Goal: Information Seeking & Learning: Learn about a topic

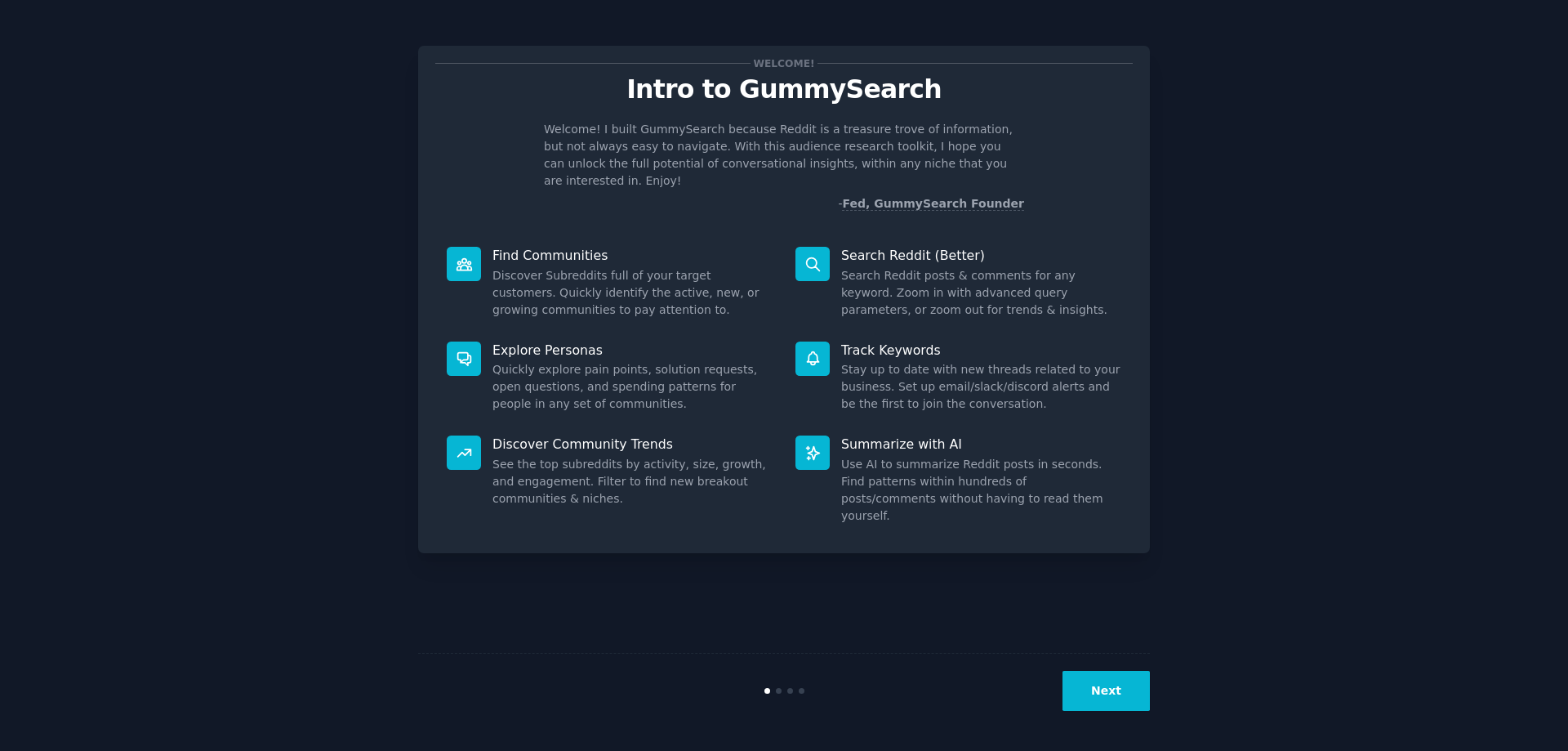
click at [1138, 675] on button "Next" at bounding box center [1106, 691] width 87 height 40
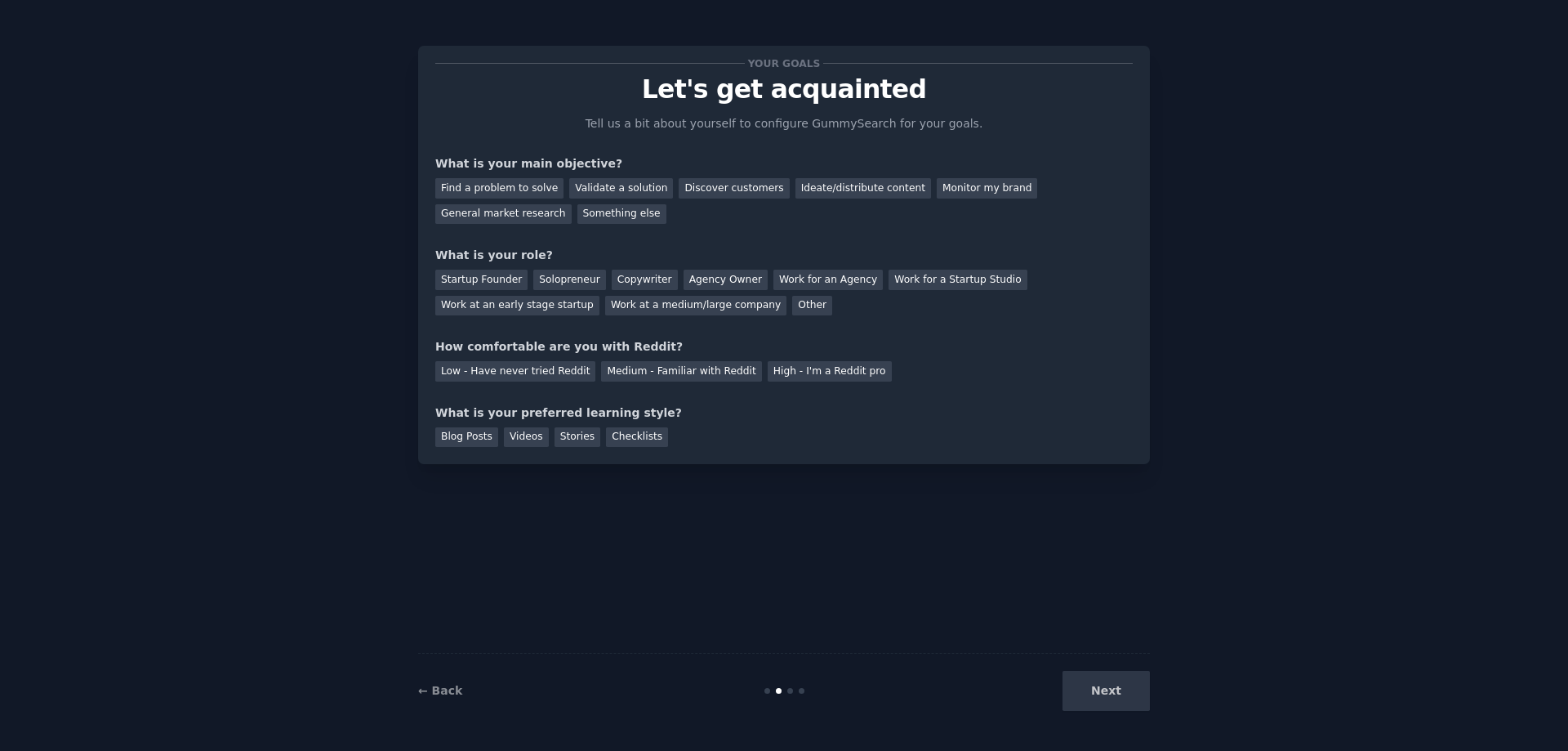
click at [1128, 686] on div "Next" at bounding box center [1027, 691] width 244 height 40
click at [511, 188] on div "Find a problem to solve" at bounding box center [499, 188] width 128 height 20
click at [503, 177] on div "Find a problem to solve Validate a solution Discover customers Ideate/distribut…" at bounding box center [784, 198] width 697 height 52
click at [620, 187] on div "Validate a solution" at bounding box center [621, 188] width 104 height 20
click at [615, 215] on div "Something else" at bounding box center [622, 214] width 89 height 20
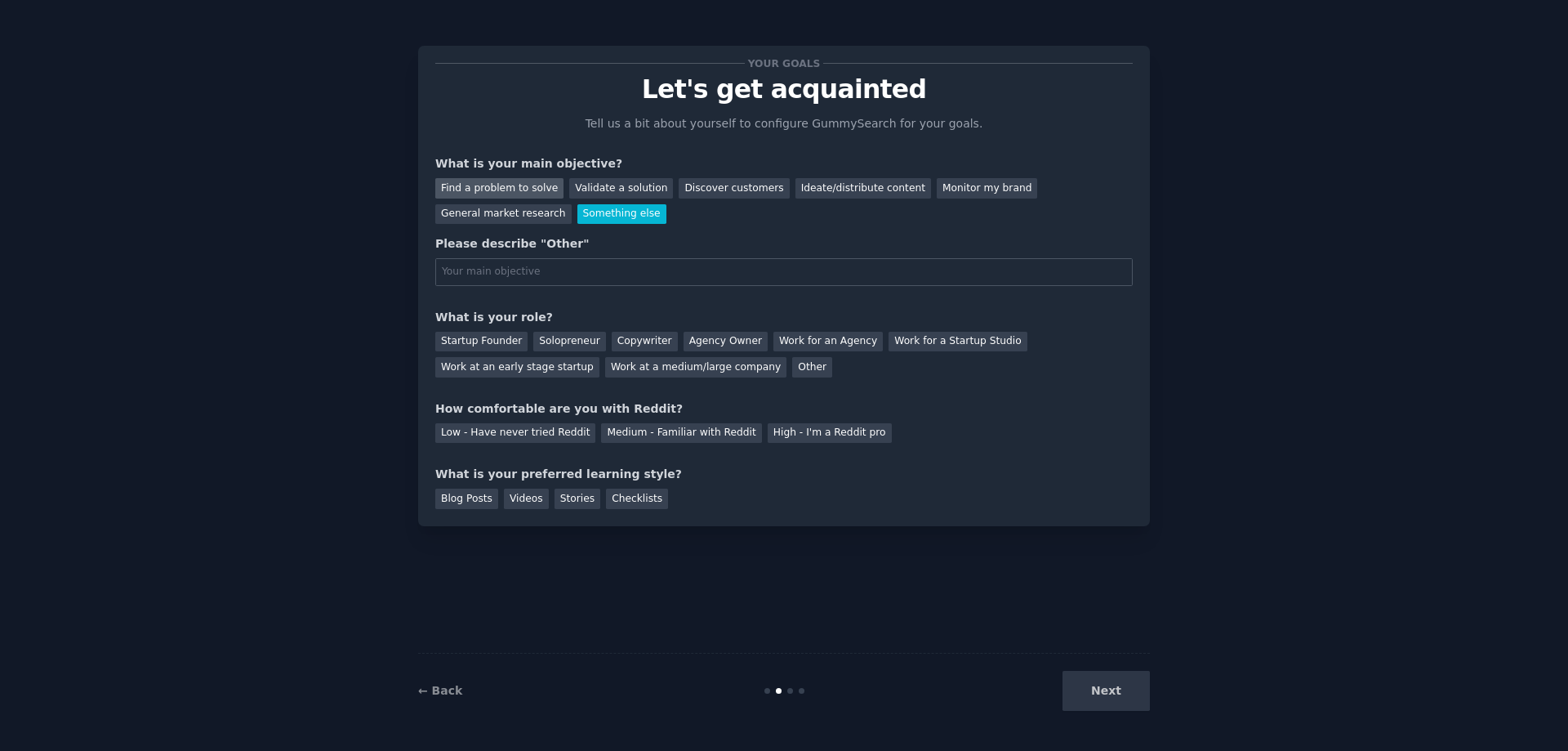
click at [519, 197] on div "Find a problem to solve" at bounding box center [499, 188] width 128 height 20
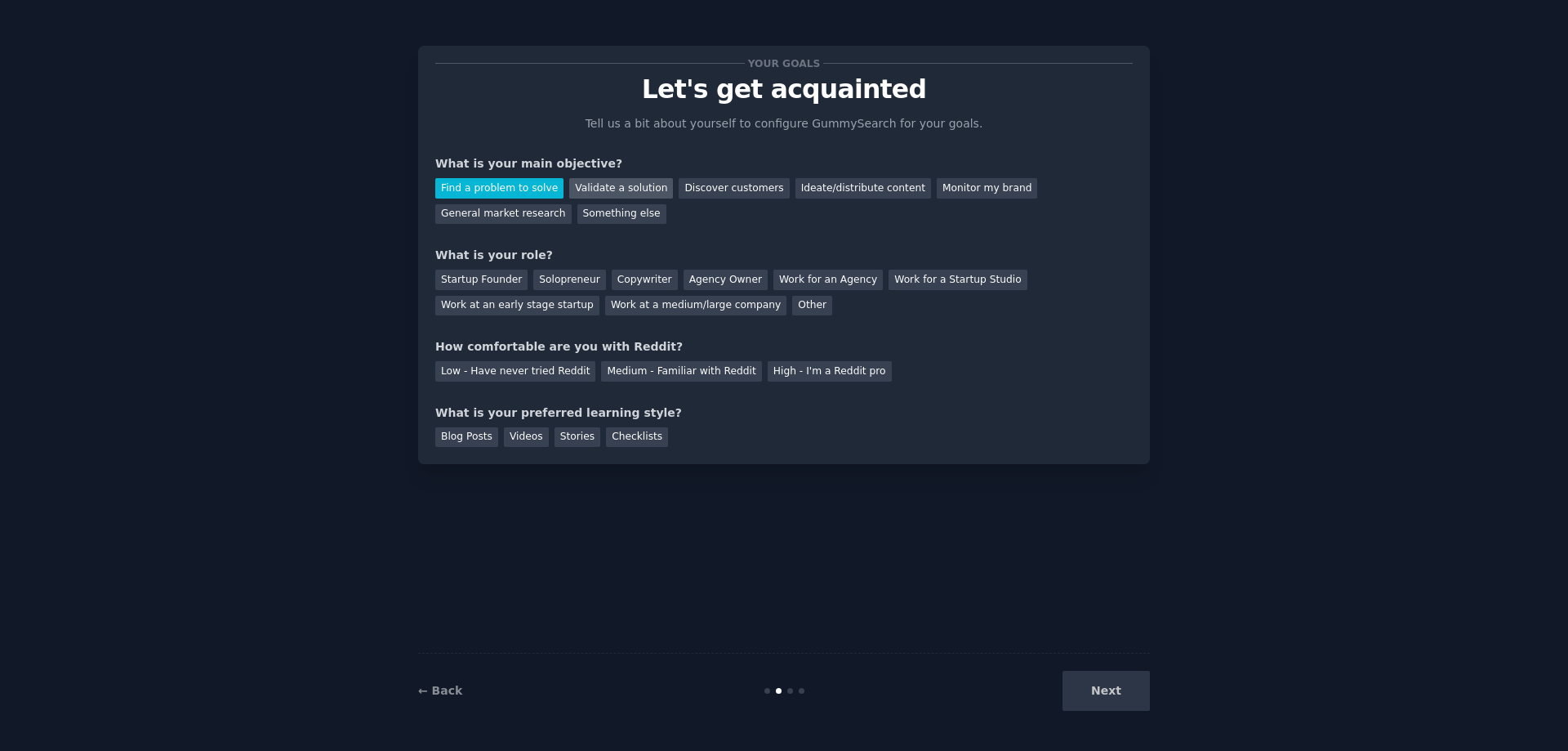
click at [606, 178] on div "Validate a solution" at bounding box center [621, 188] width 104 height 20
click at [651, 281] on div "Copywriter" at bounding box center [644, 279] width 66 height 20
click at [490, 372] on div "Low - Have never tried Reddit" at bounding box center [515, 371] width 160 height 20
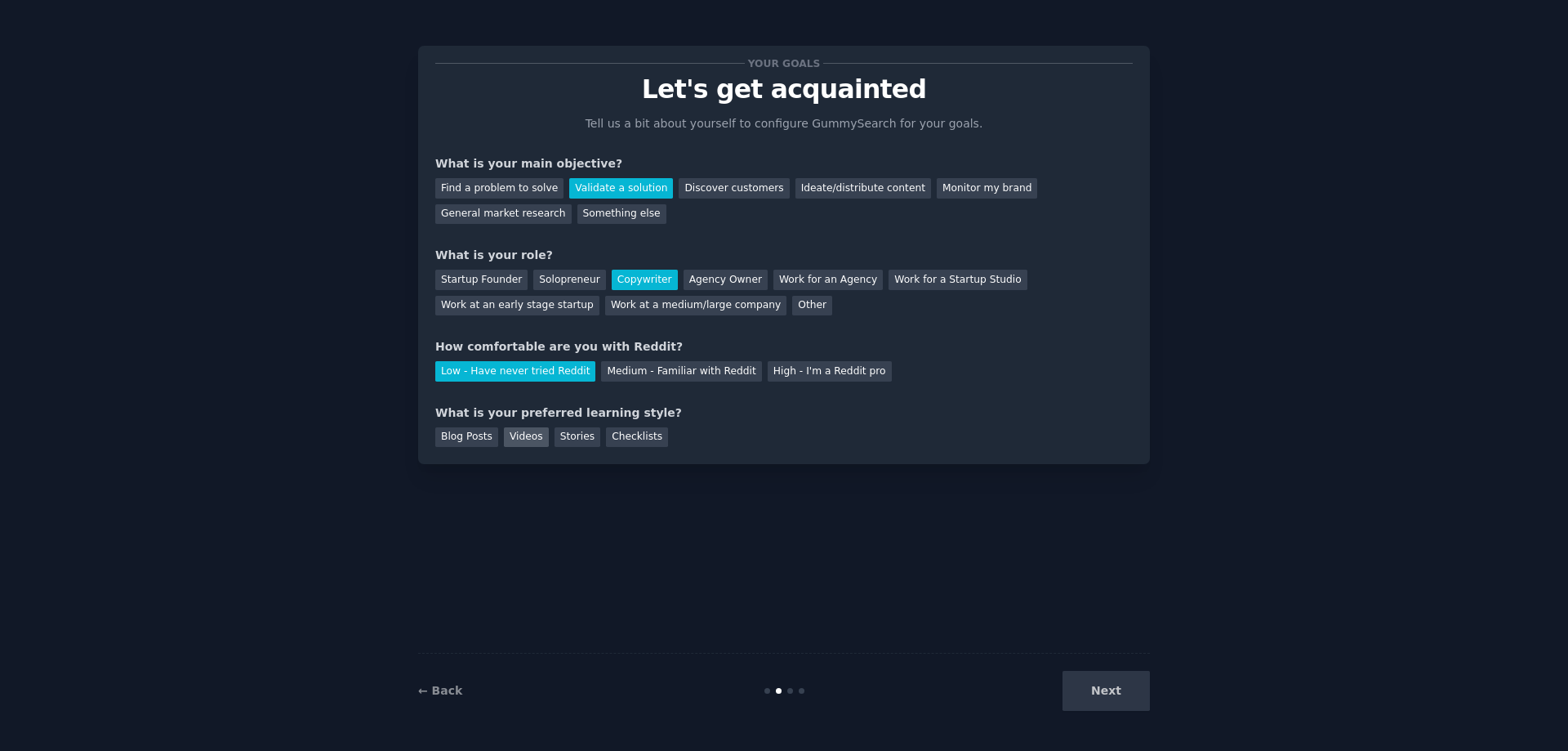
click at [519, 435] on div "Videos" at bounding box center [526, 437] width 45 height 20
click at [1094, 680] on button "Next" at bounding box center [1106, 691] width 87 height 40
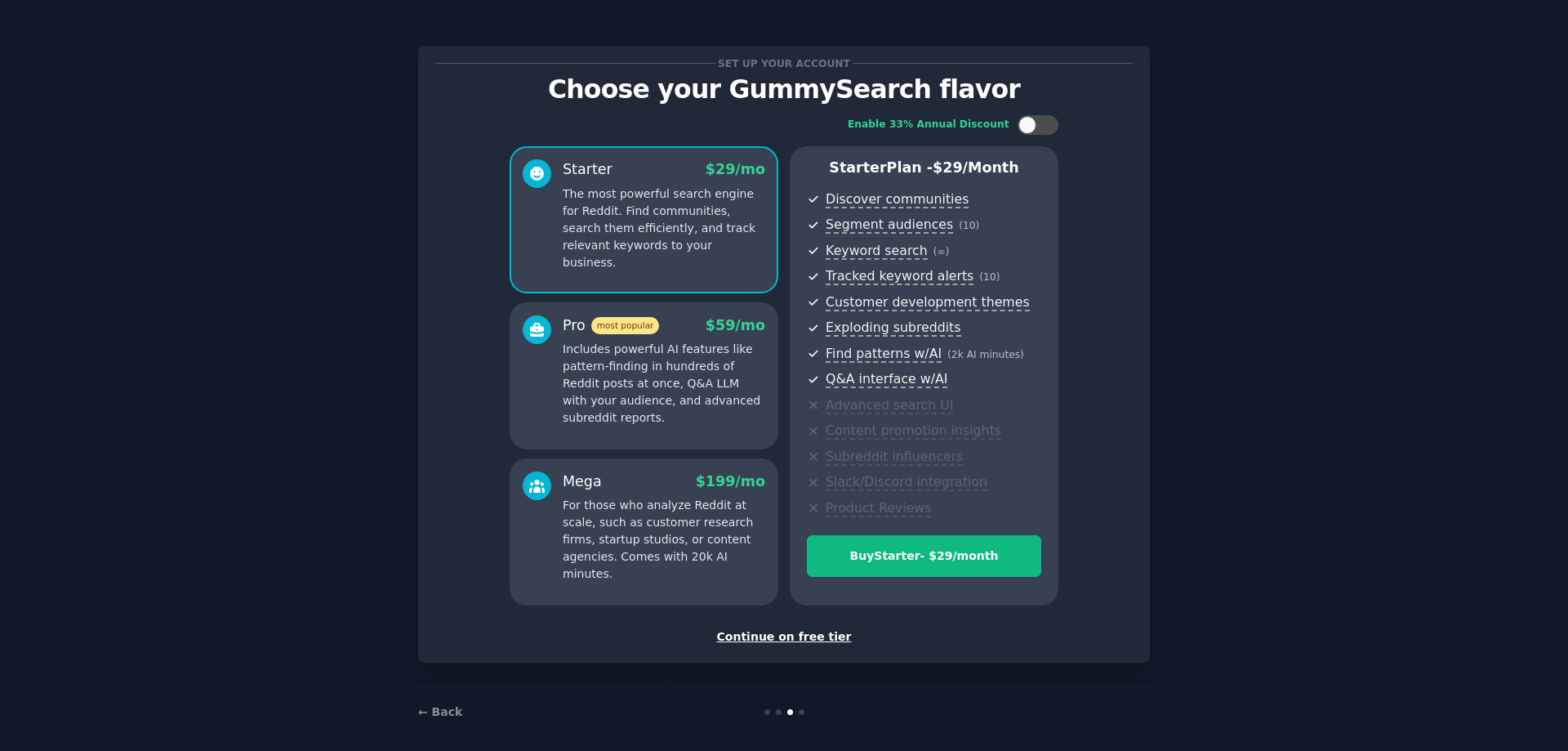
click at [788, 636] on div "Continue on free tier" at bounding box center [784, 636] width 697 height 17
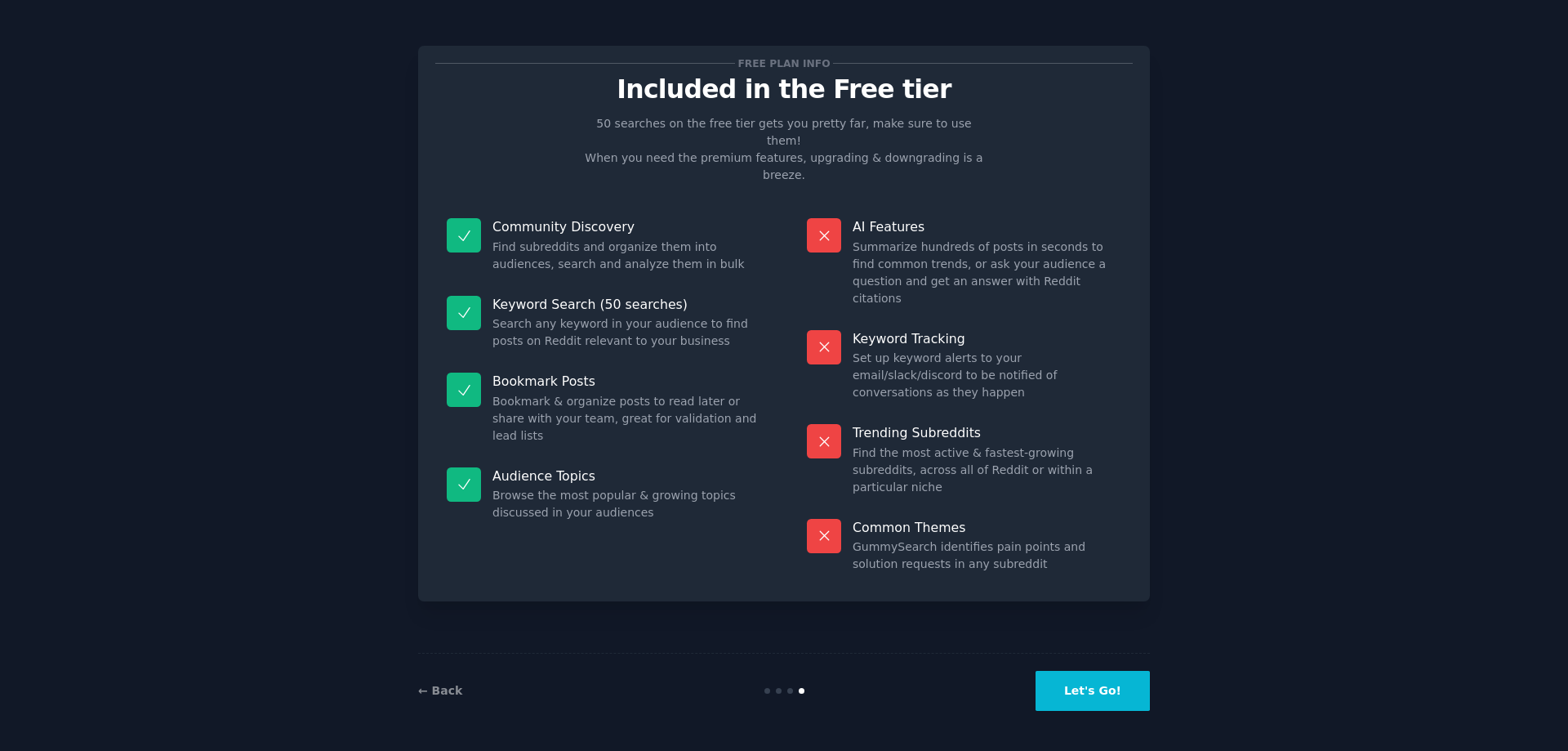
click at [1110, 691] on button "Let's Go!" at bounding box center [1093, 691] width 115 height 40
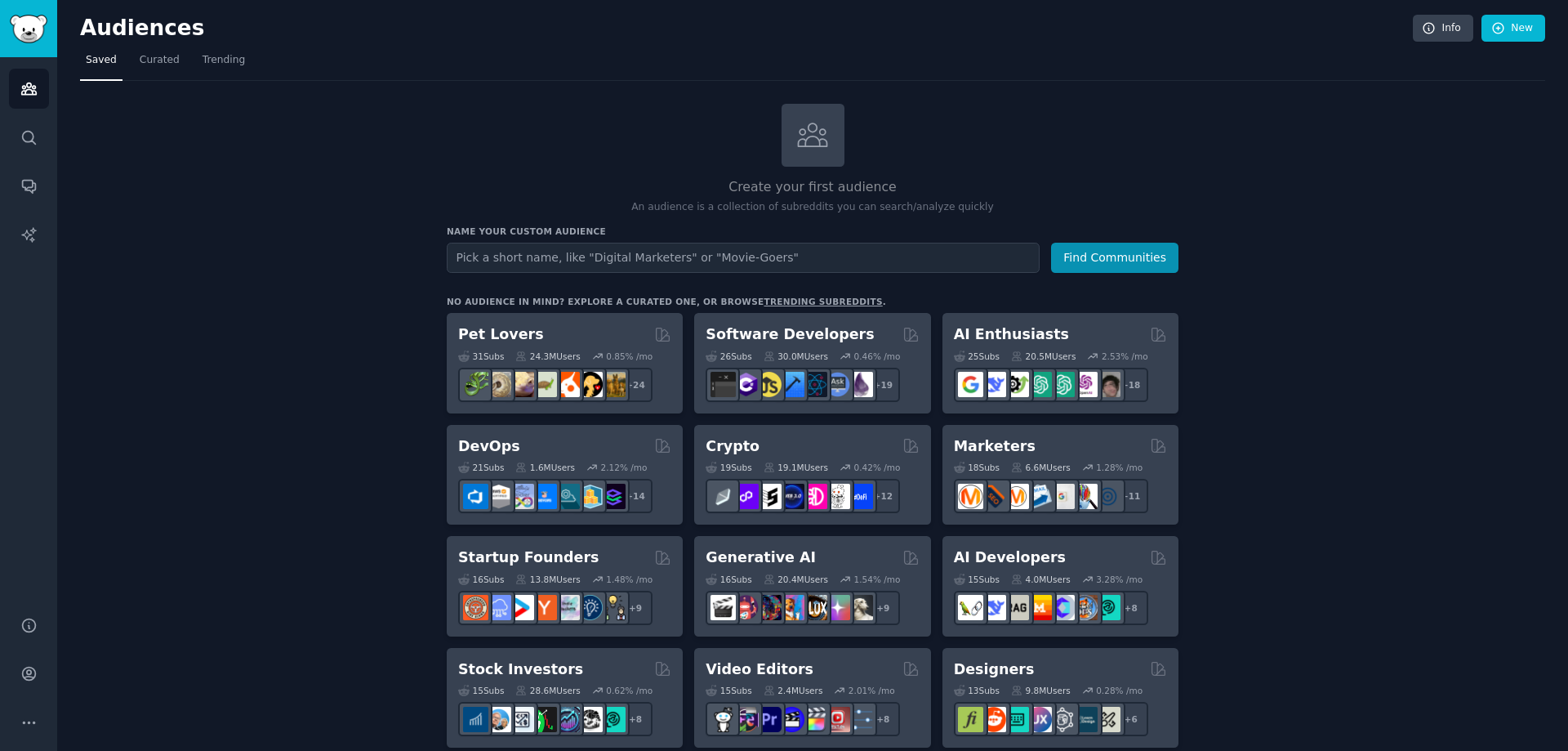
click at [722, 253] on input "text" at bounding box center [743, 258] width 593 height 30
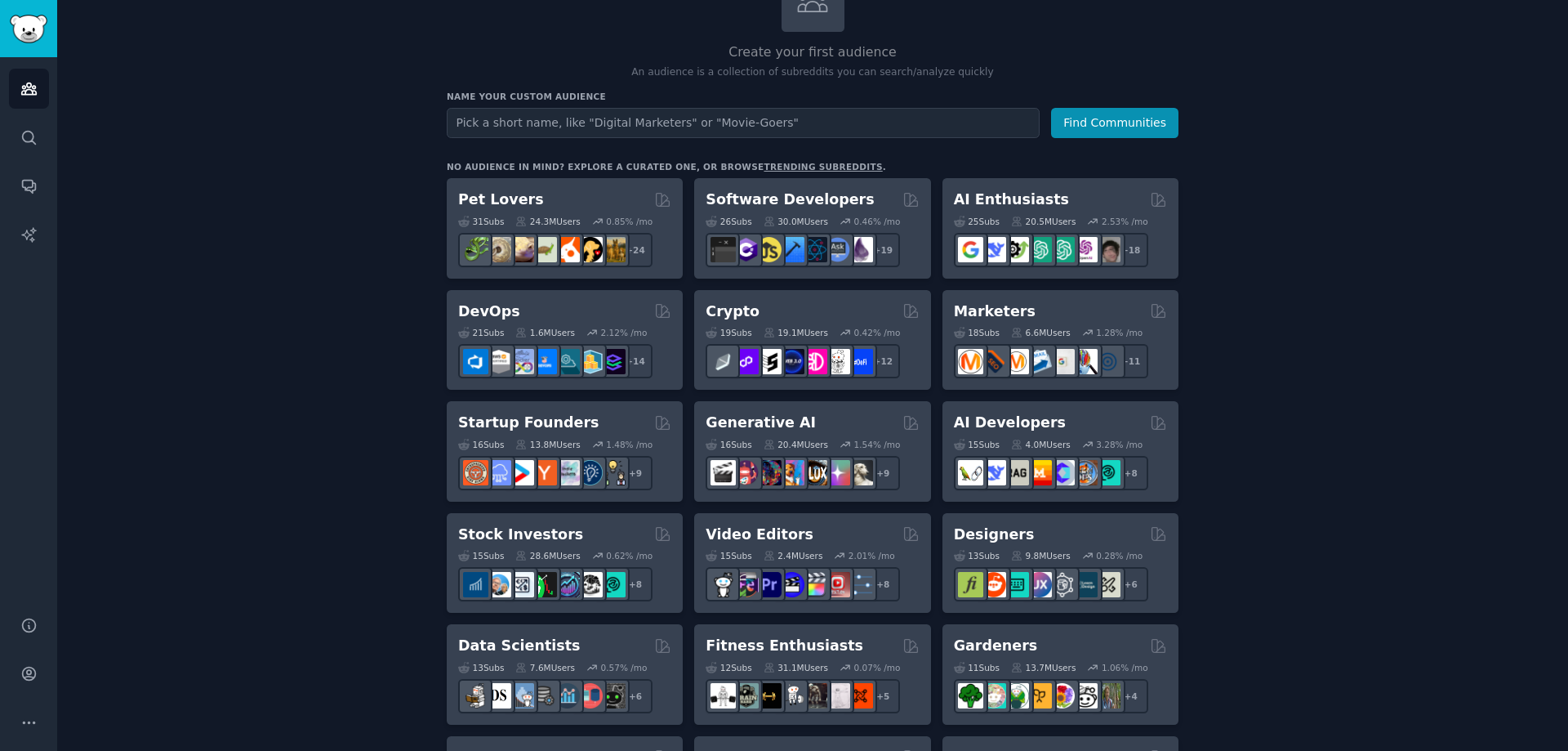
scroll to position [164, 0]
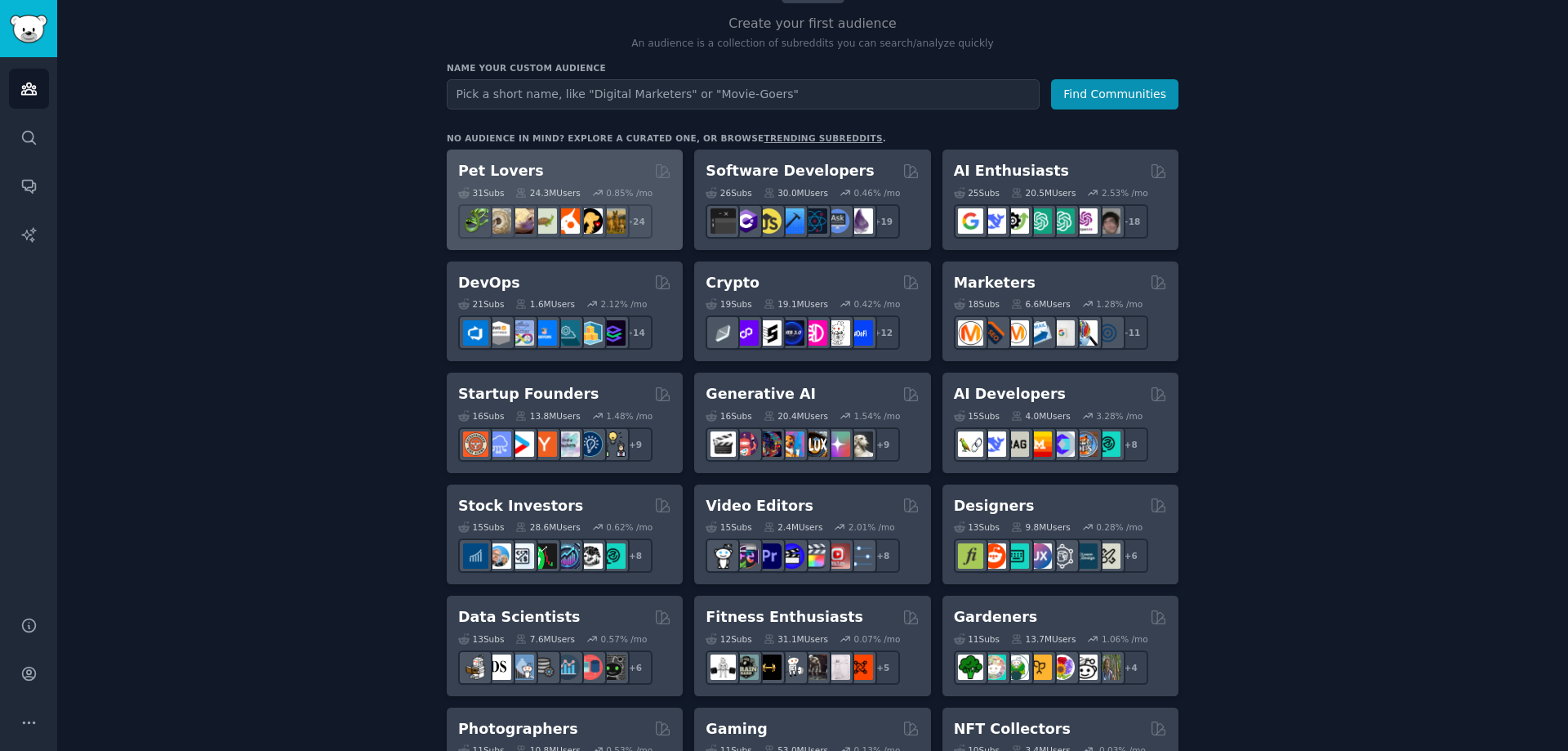
click at [497, 176] on h2 "Pet Lovers" at bounding box center [501, 171] width 86 height 20
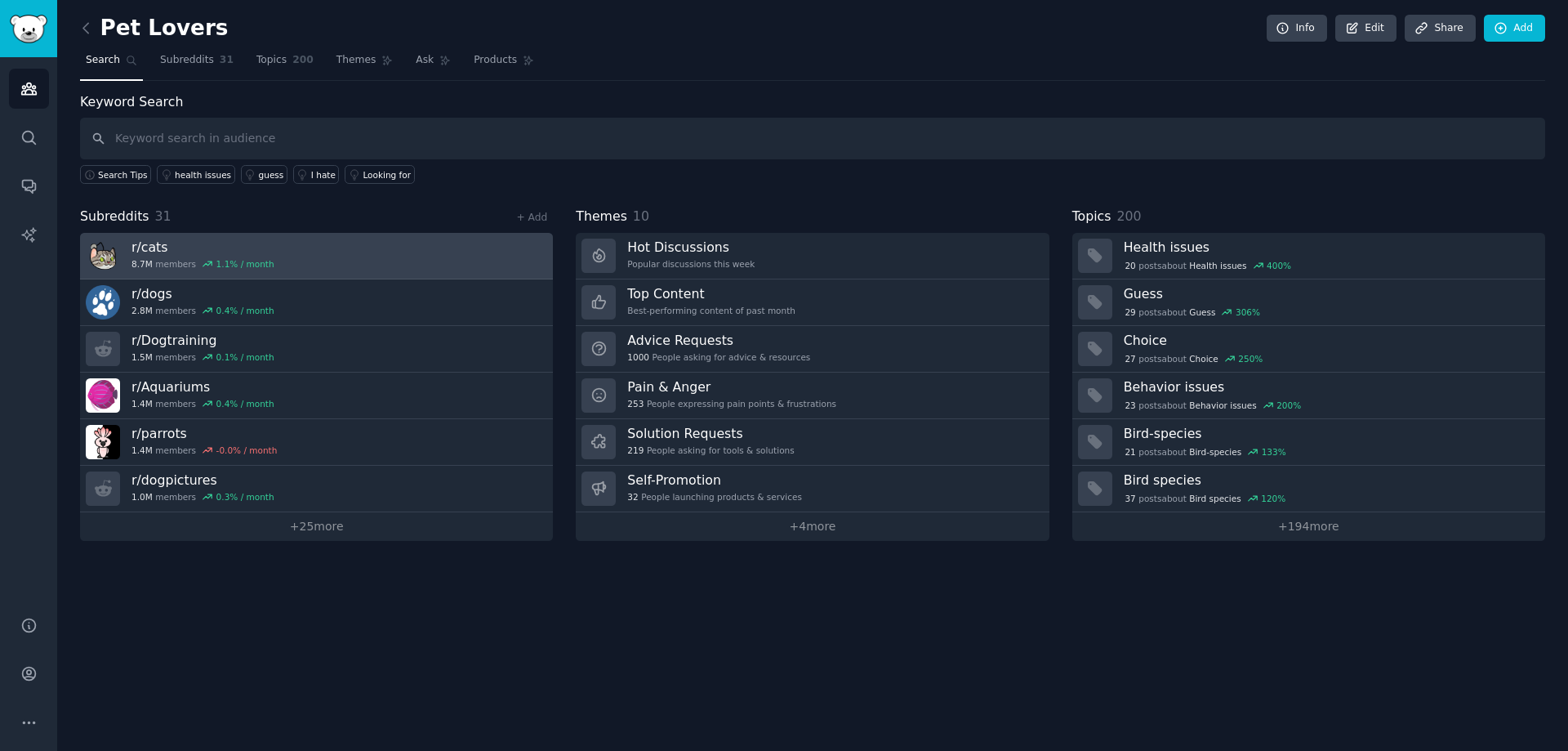
click at [194, 252] on h3 "r/ cats" at bounding box center [203, 246] width 143 height 17
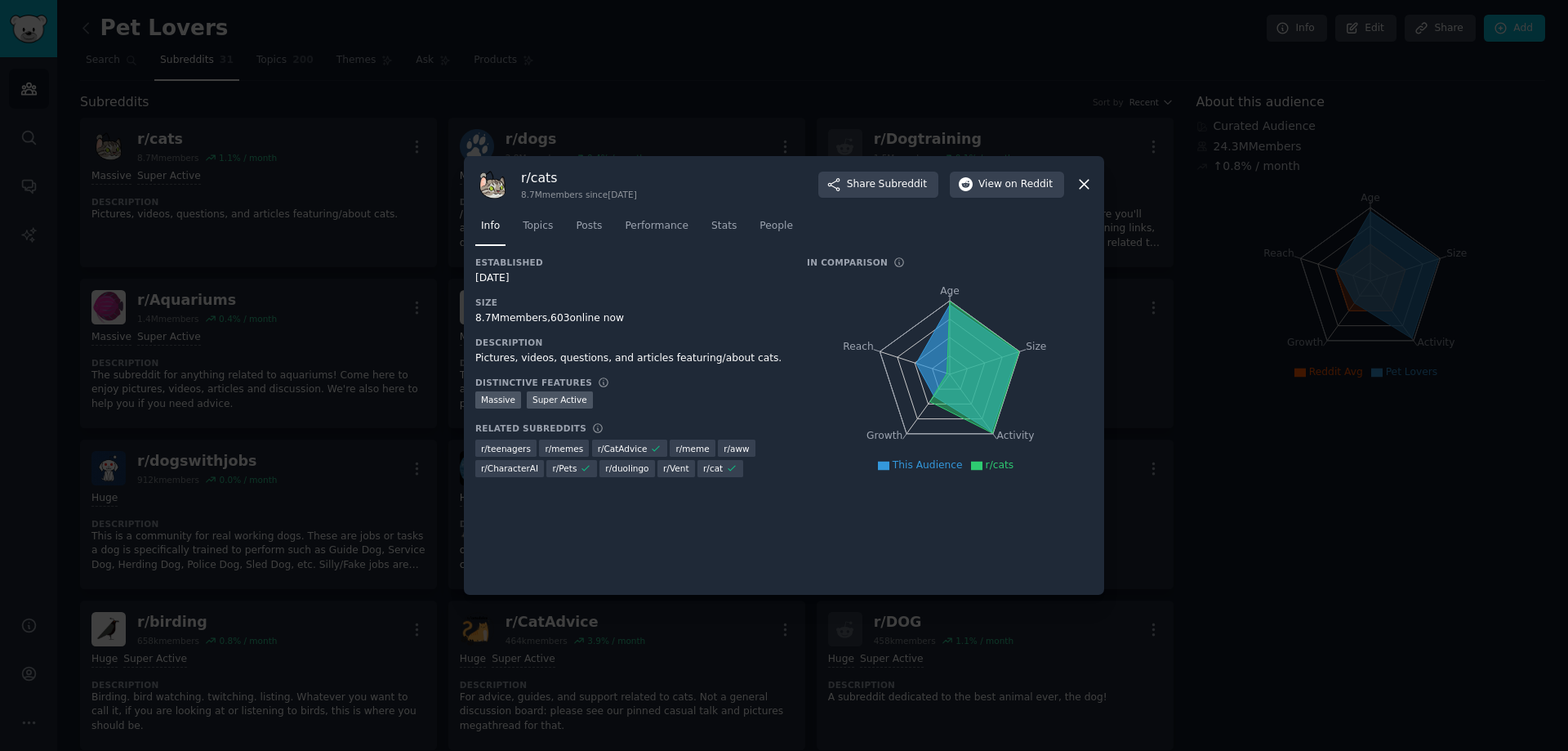
click at [1081, 180] on icon at bounding box center [1084, 184] width 17 height 17
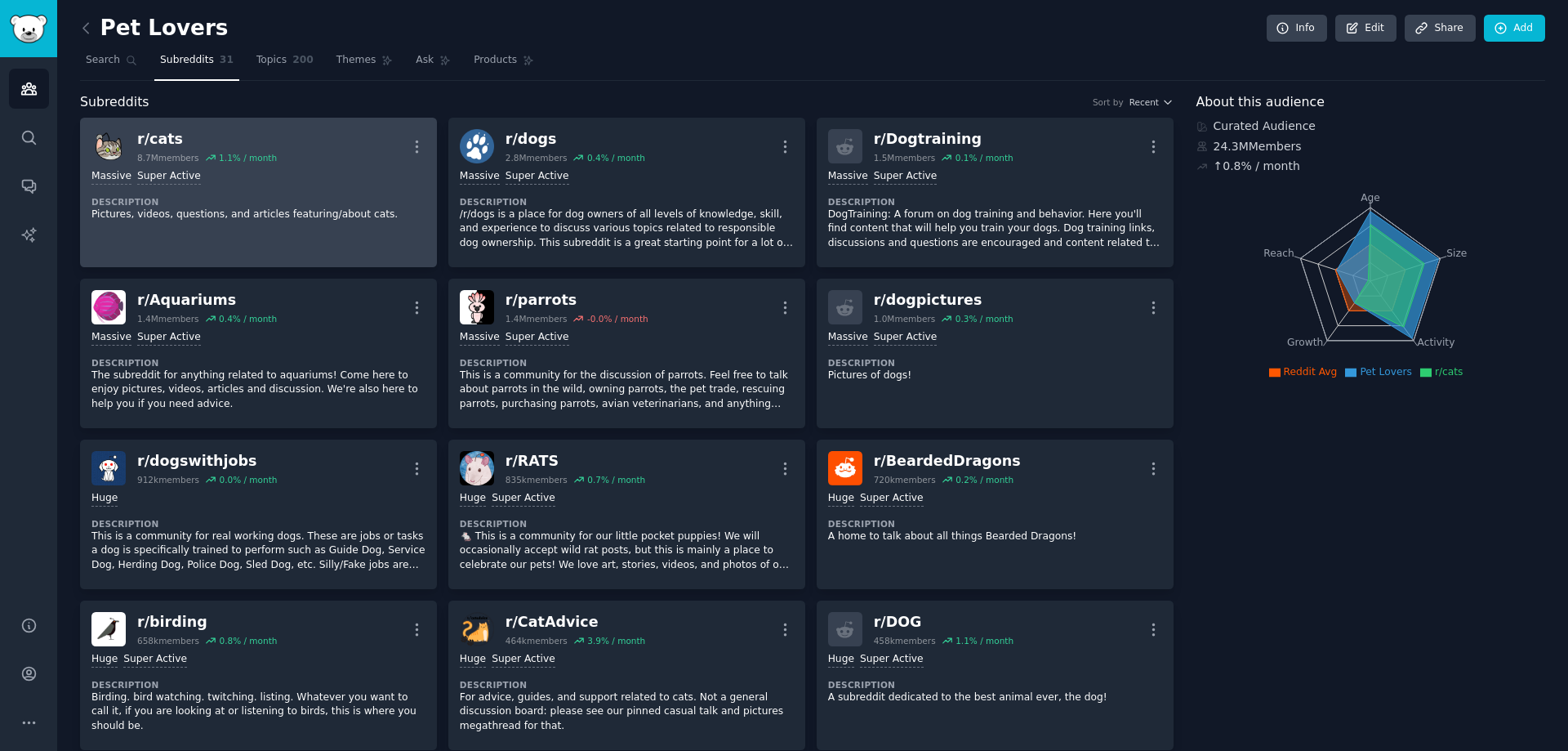
click at [230, 163] on div "1.1 % / month" at bounding box center [247, 157] width 58 height 12
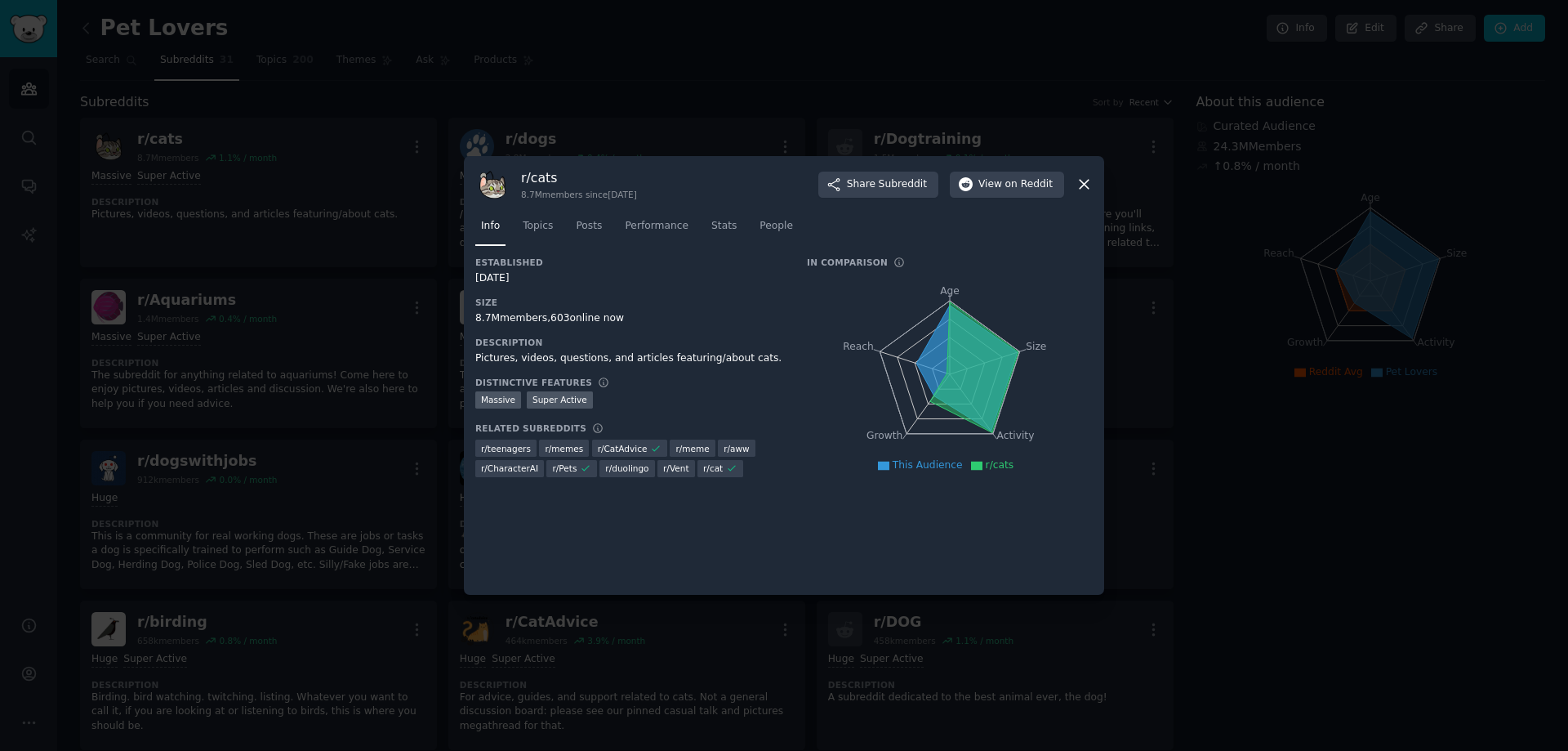
click at [1294, 441] on div at bounding box center [784, 375] width 1568 height 751
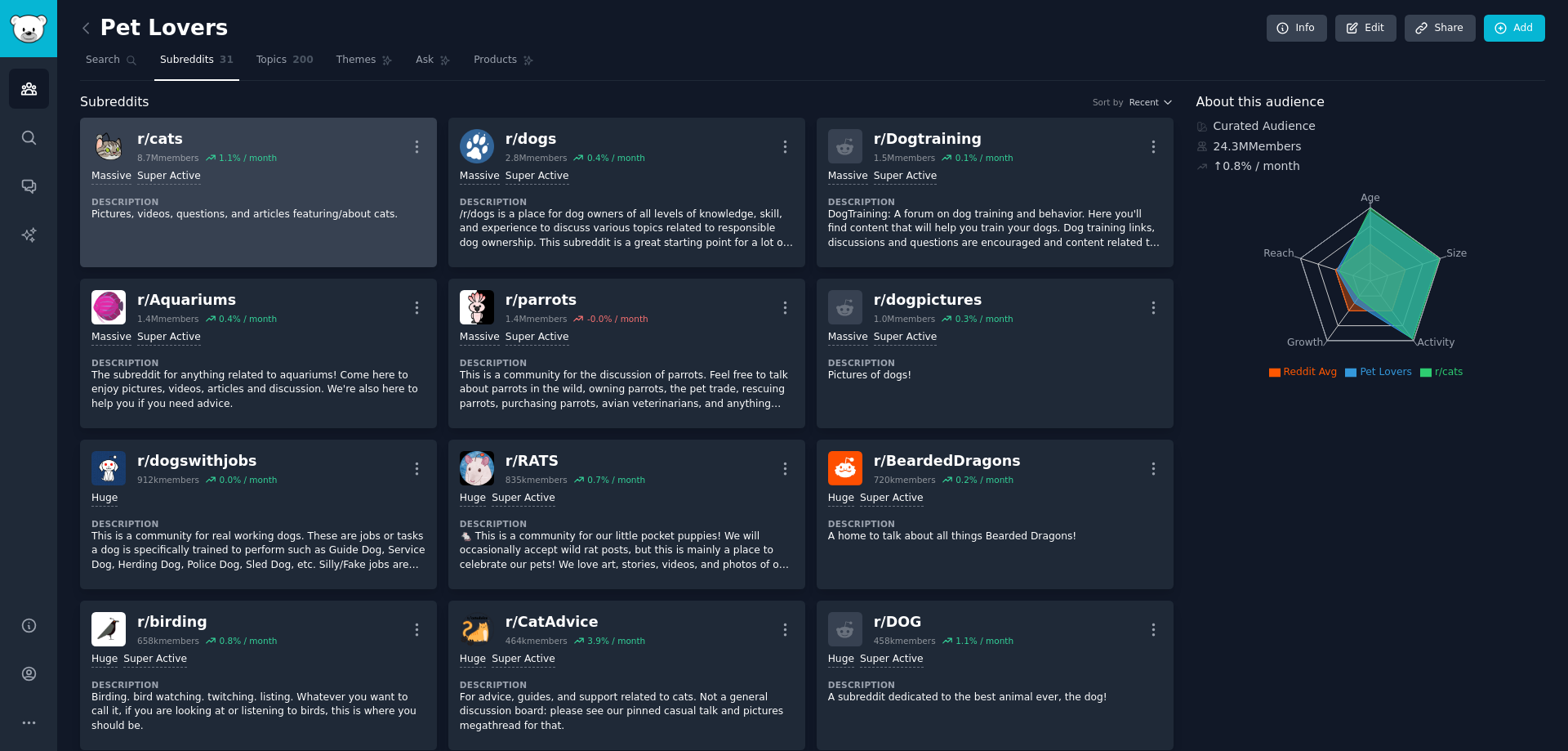
click at [204, 229] on link "r/ cats 8.7M members 1.1 % / month More >= 95th percentile for submissions / da…" at bounding box center [259, 192] width 357 height 149
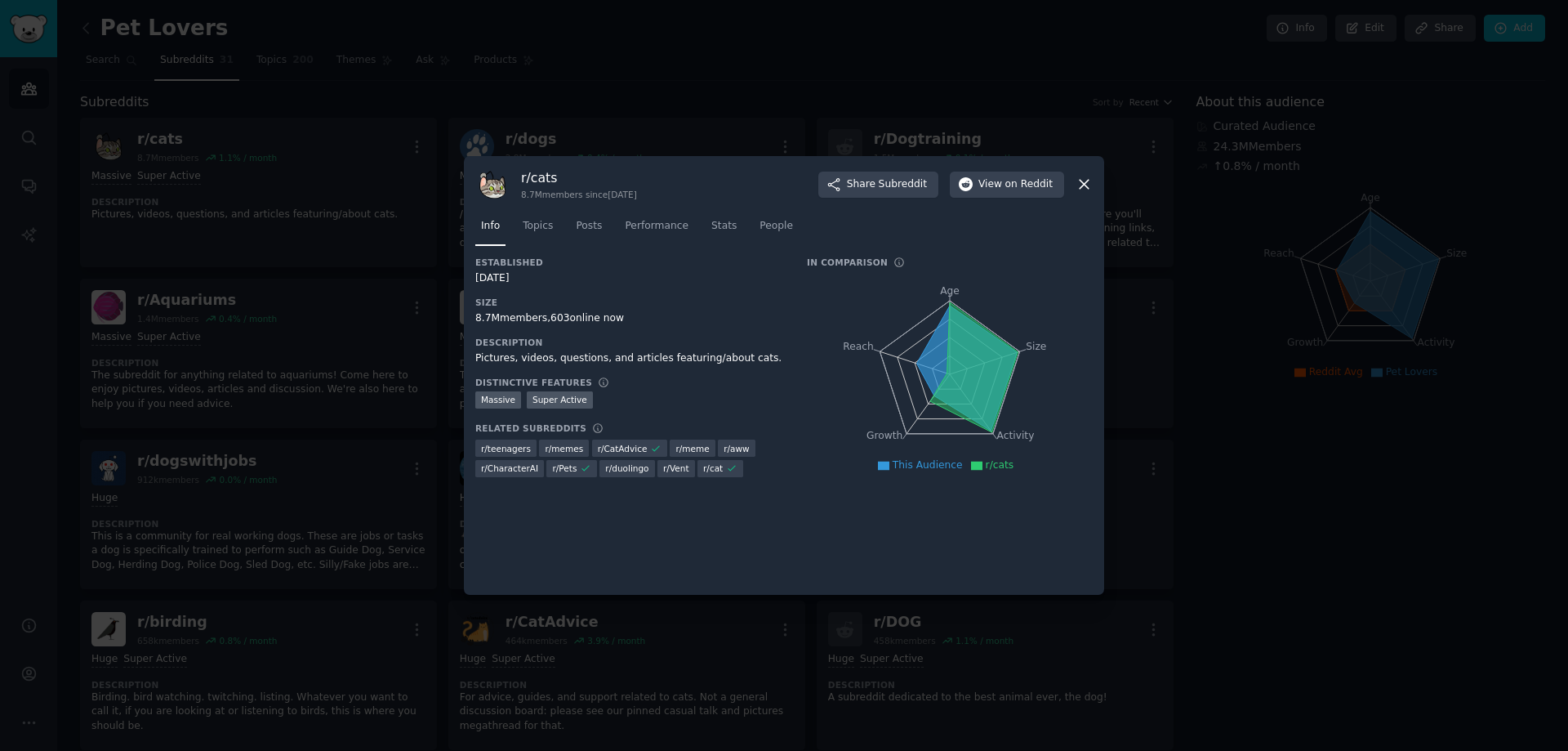
click at [1309, 348] on div at bounding box center [784, 375] width 1568 height 751
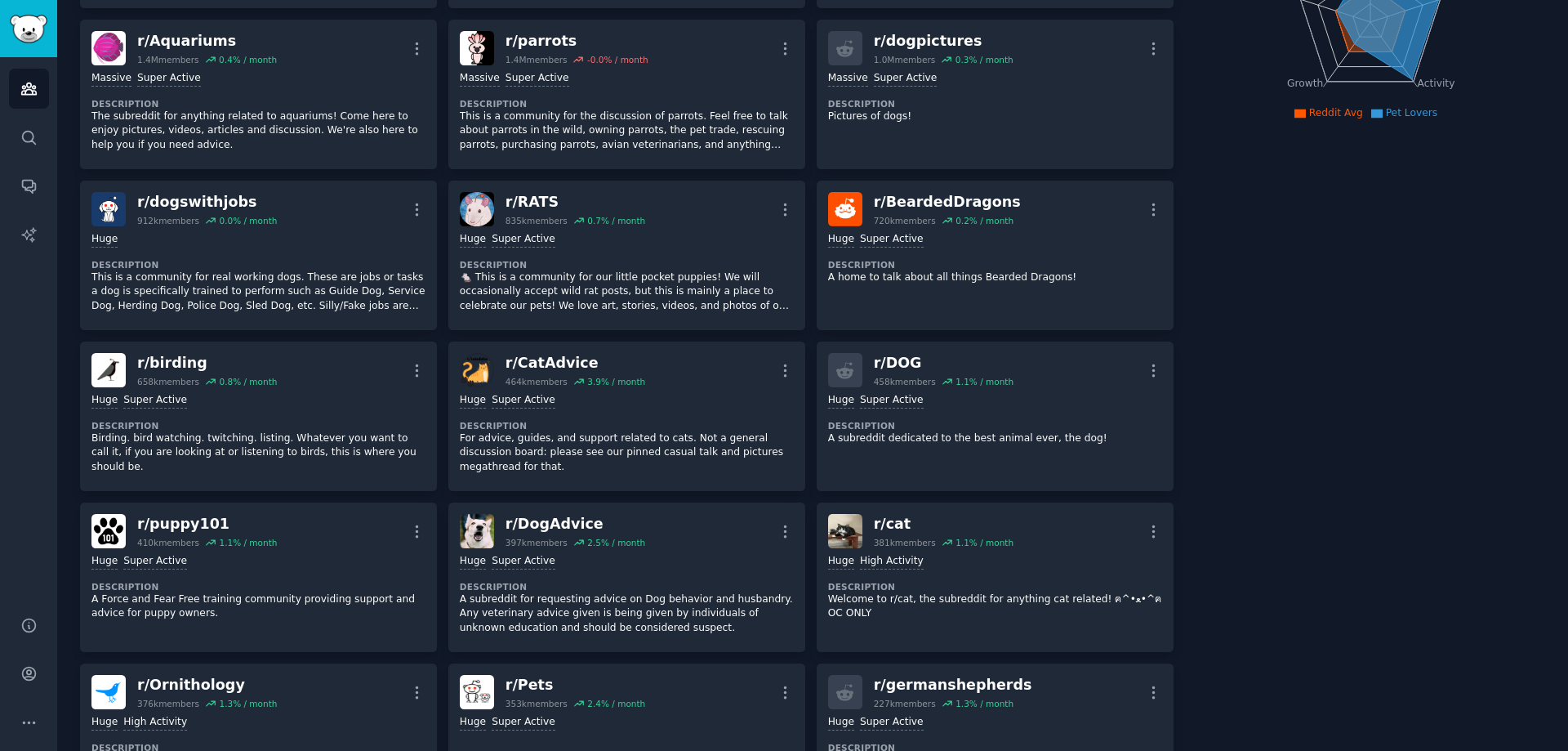
scroll to position [327, 0]
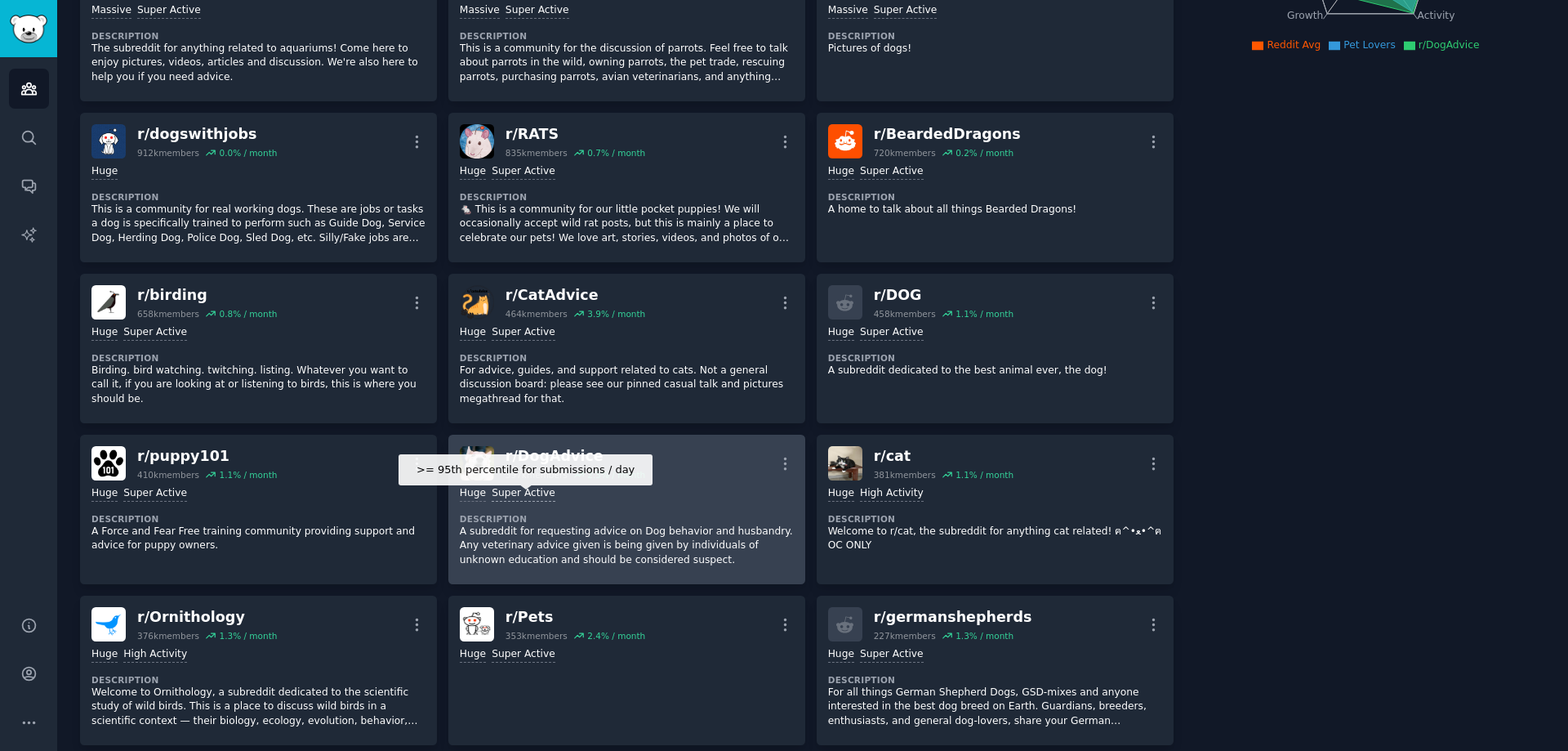
click at [505, 498] on div "Super Active" at bounding box center [523, 493] width 64 height 15
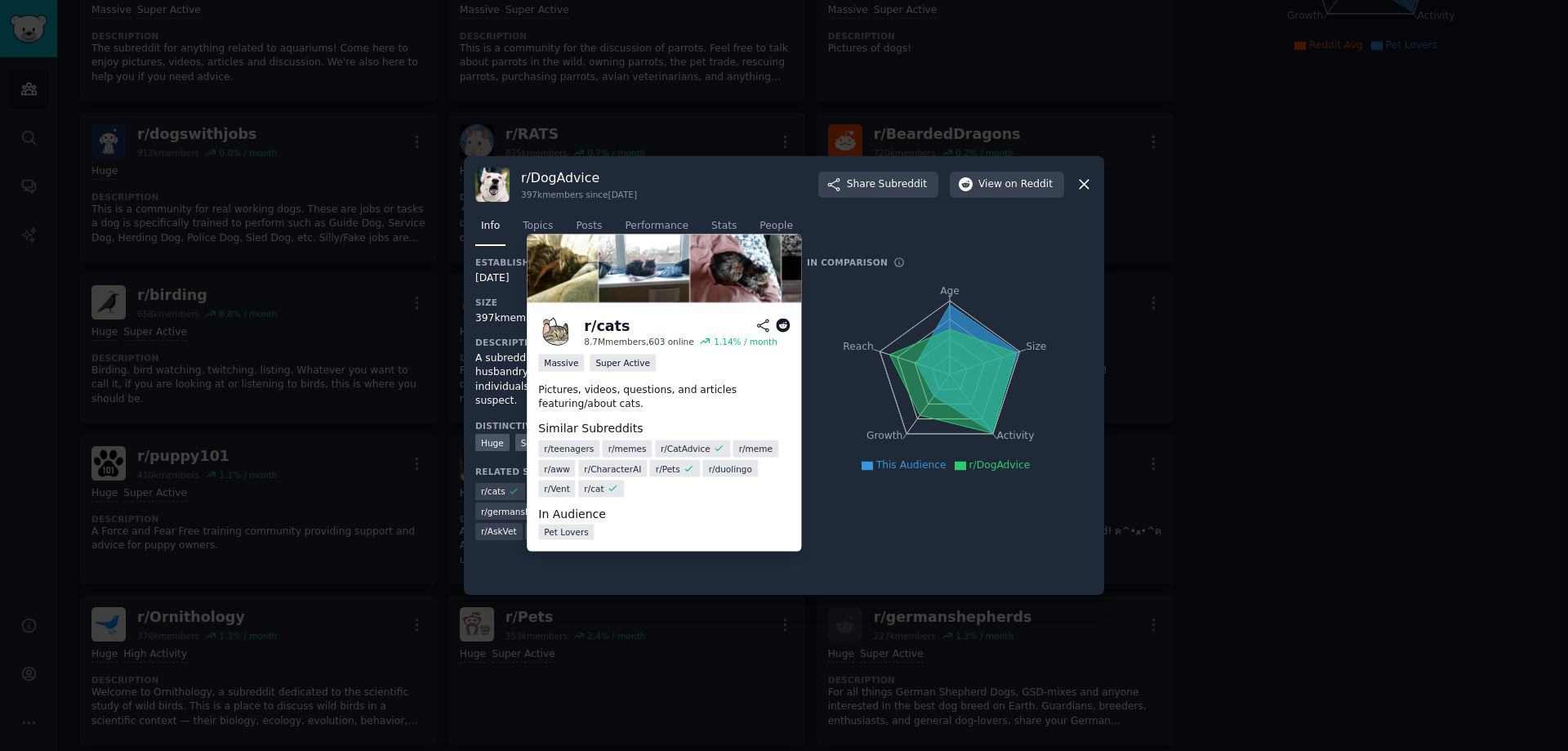
click at [557, 273] on img at bounding box center [664, 268] width 275 height 68
click at [649, 273] on img at bounding box center [664, 268] width 275 height 68
click at [741, 273] on img at bounding box center [664, 268] width 275 height 68
click at [811, 273] on icon "Age Size Activity Growth Reach" at bounding box center [950, 374] width 286 height 206
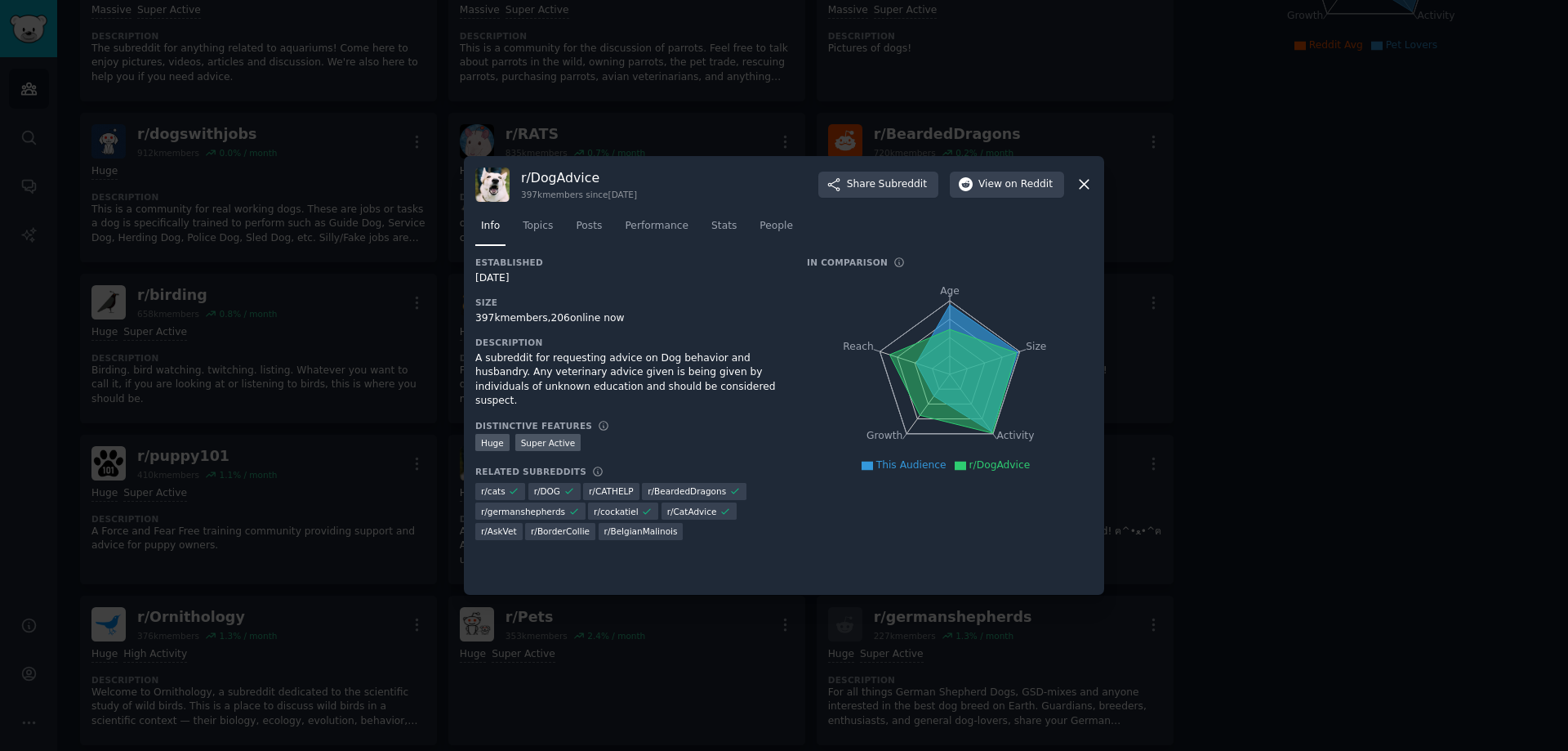
click at [1290, 311] on div at bounding box center [784, 375] width 1568 height 751
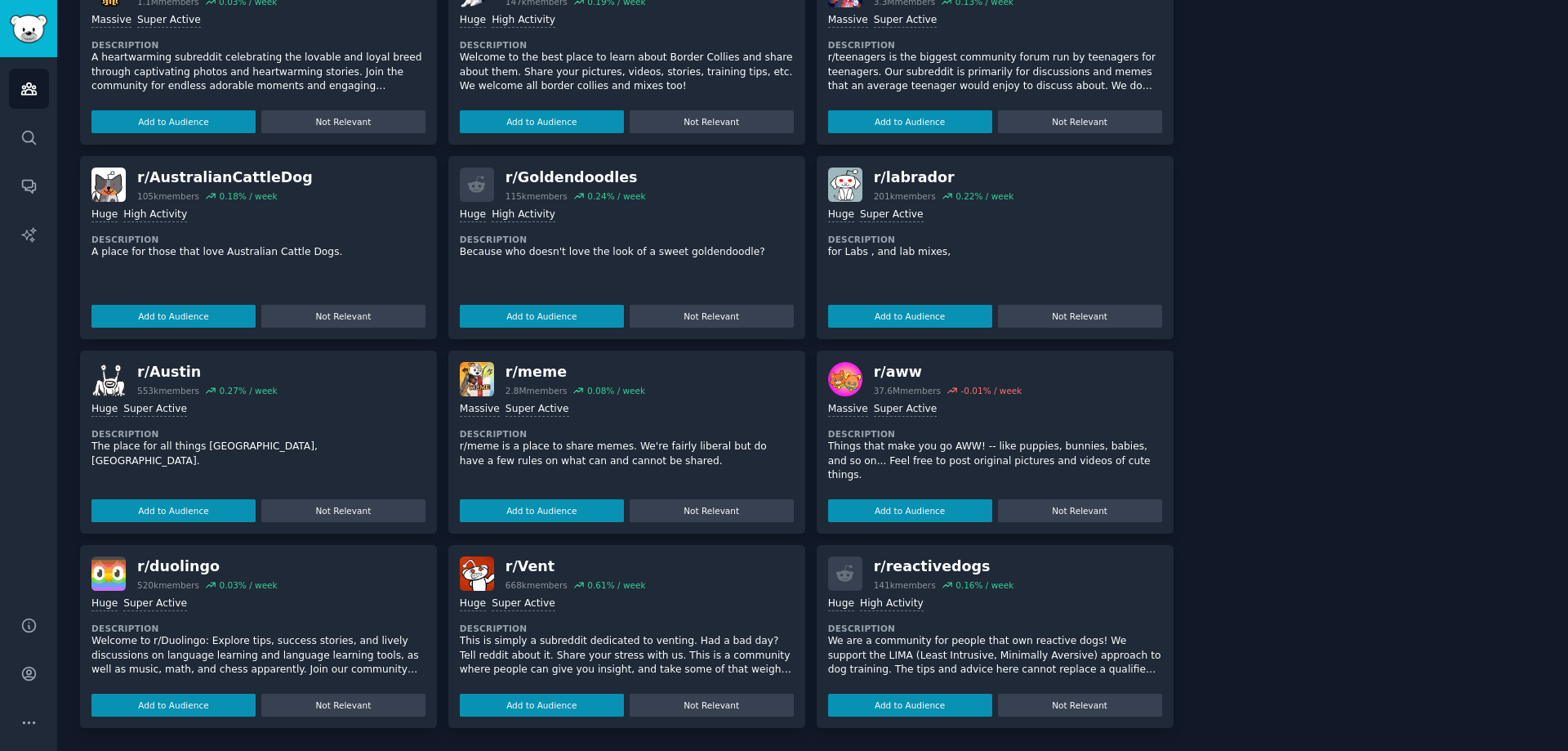
scroll to position [1445, 0]
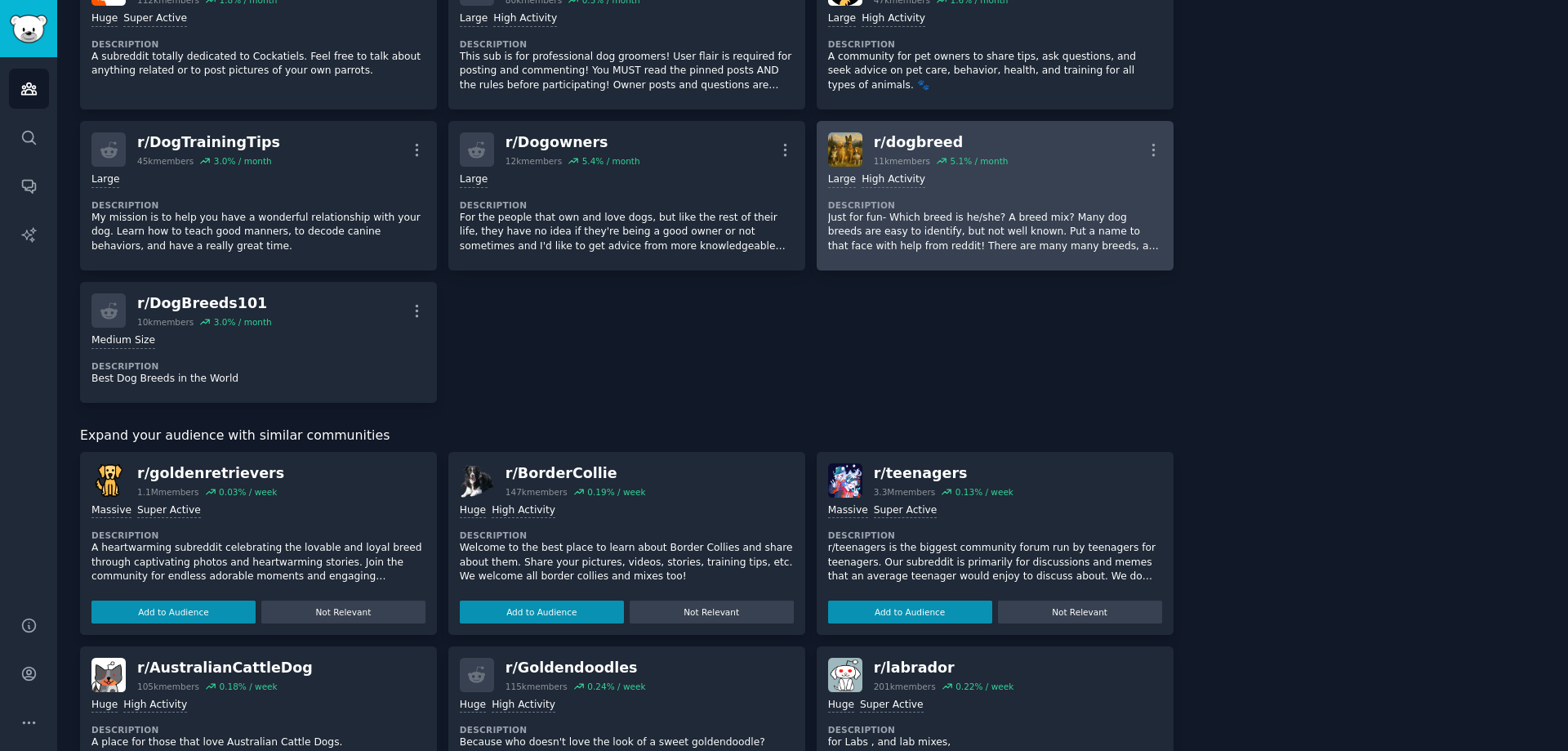
click at [911, 146] on div "r/ dogbreed" at bounding box center [942, 142] width 135 height 20
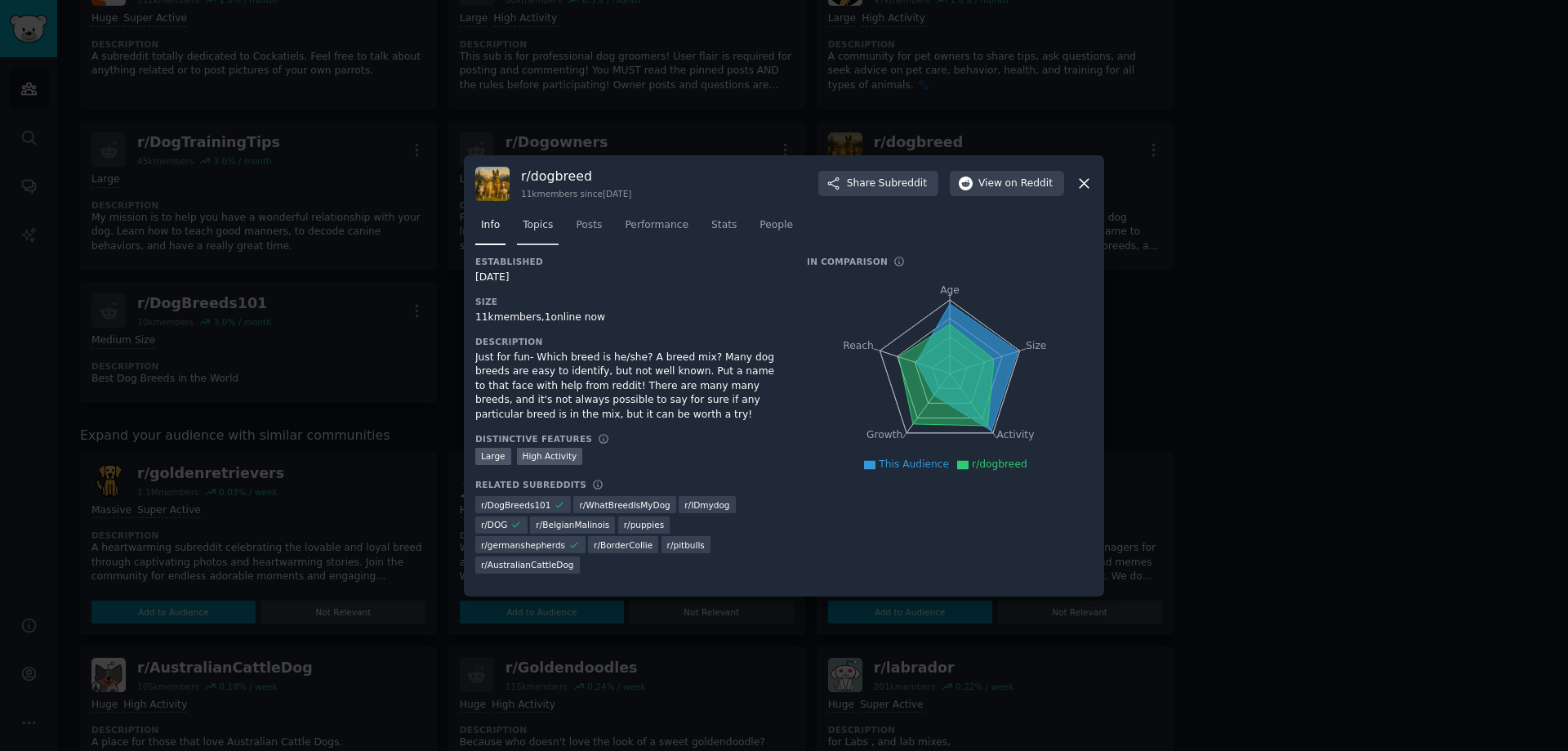
click at [537, 225] on span "Topics" at bounding box center [537, 225] width 30 height 15
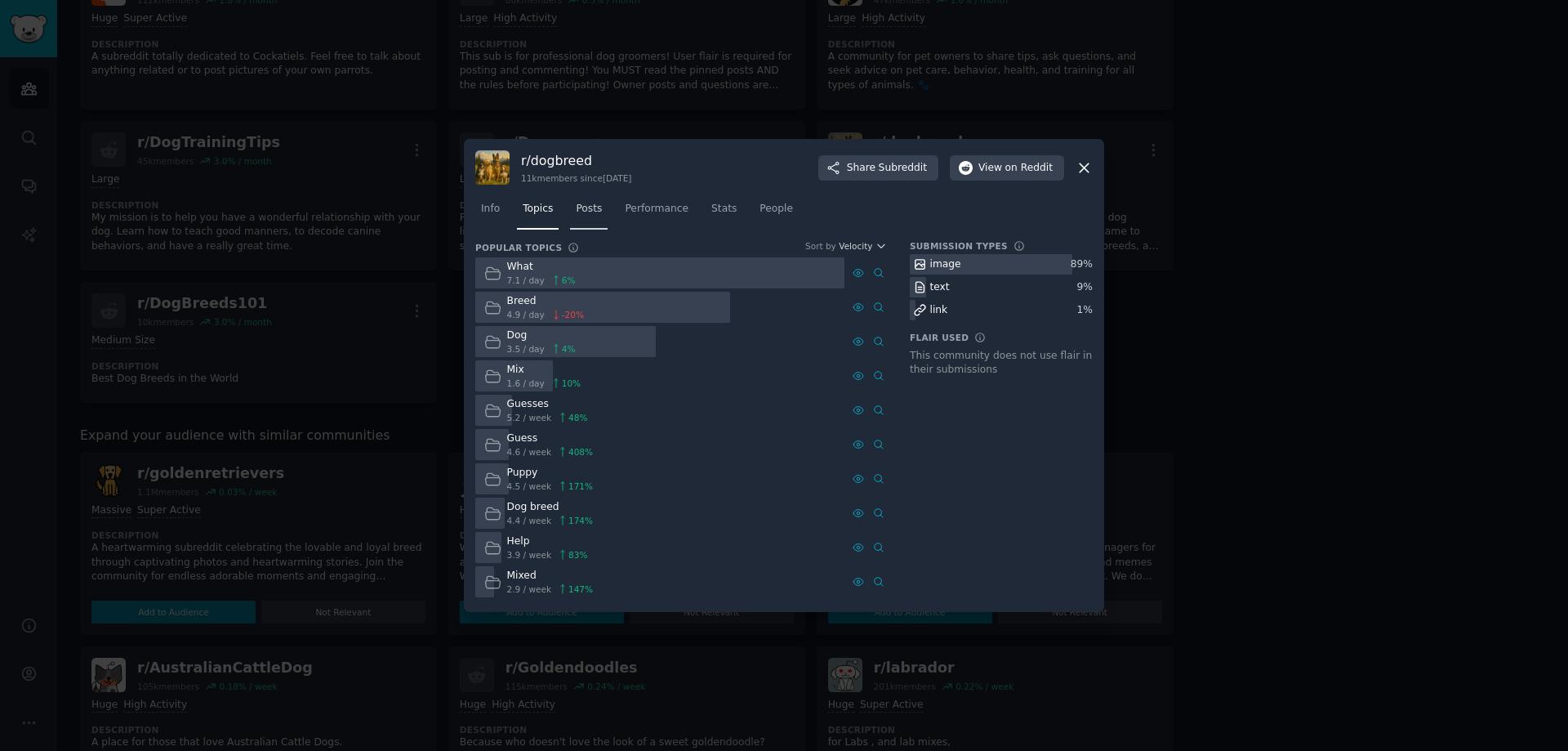
click at [590, 207] on span "Posts" at bounding box center [588, 209] width 26 height 15
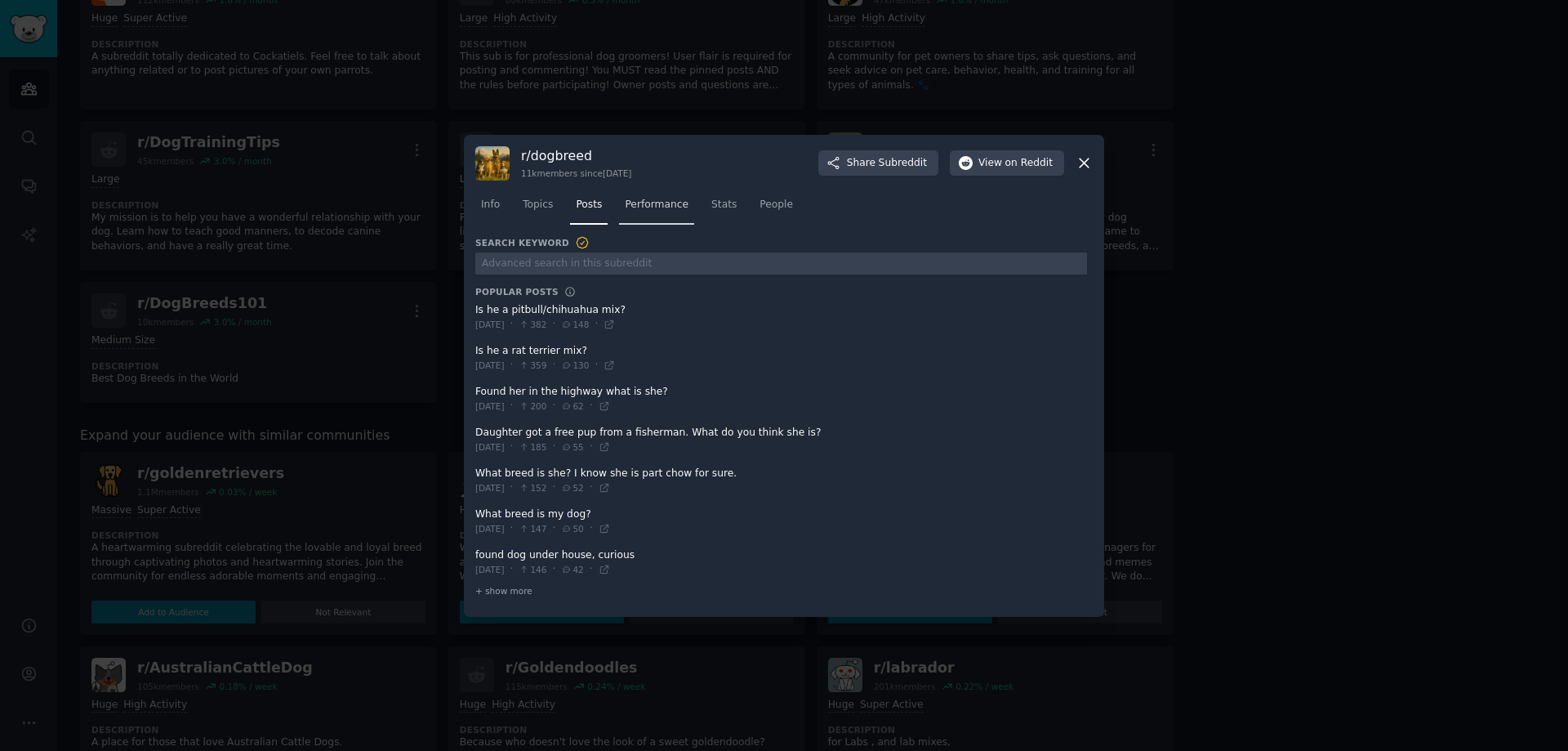
click at [641, 206] on span "Performance" at bounding box center [657, 204] width 64 height 15
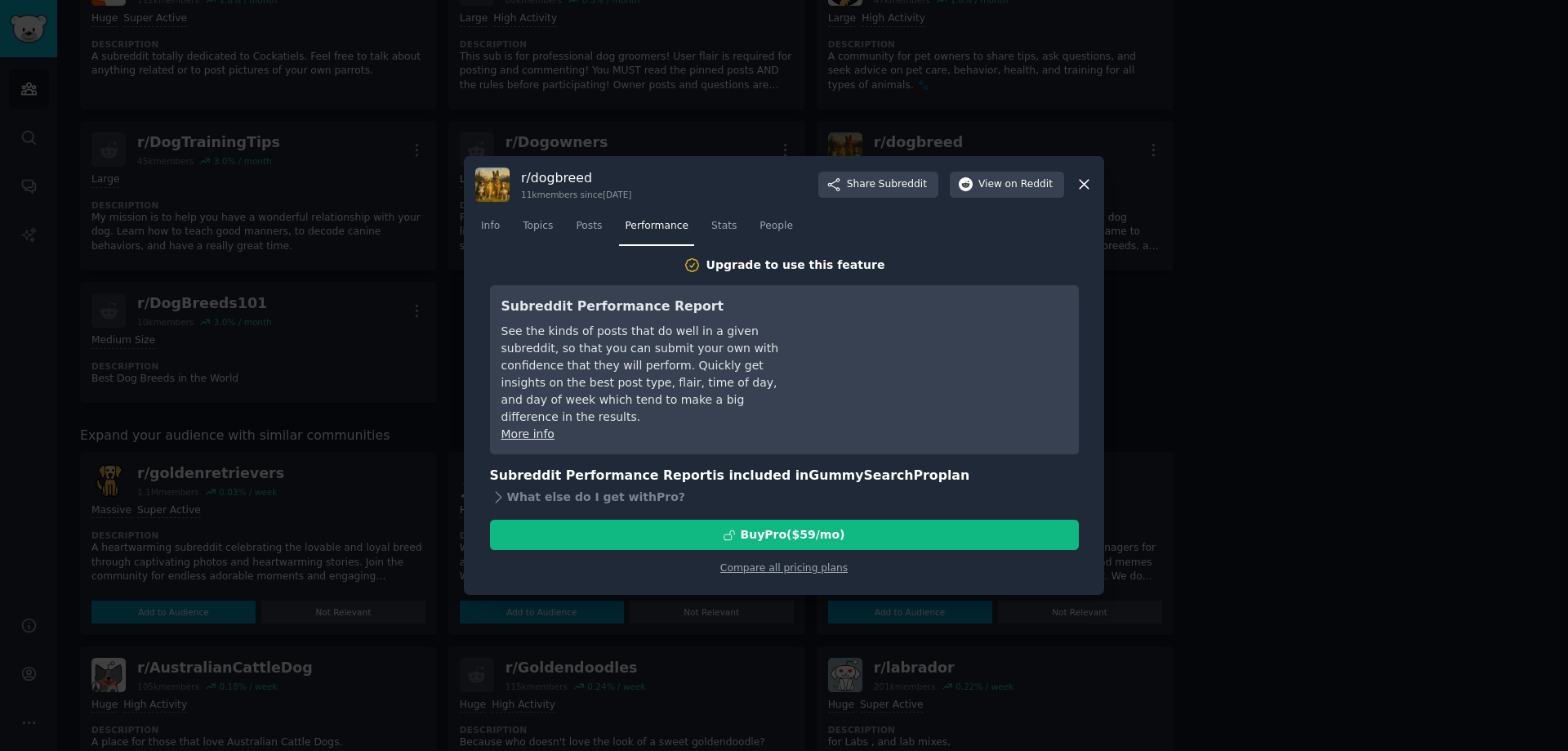
click at [728, 207] on div "Info Topics Posts Performance Stats People" at bounding box center [784, 229] width 617 height 56
click at [720, 228] on span "Stats" at bounding box center [724, 226] width 25 height 15
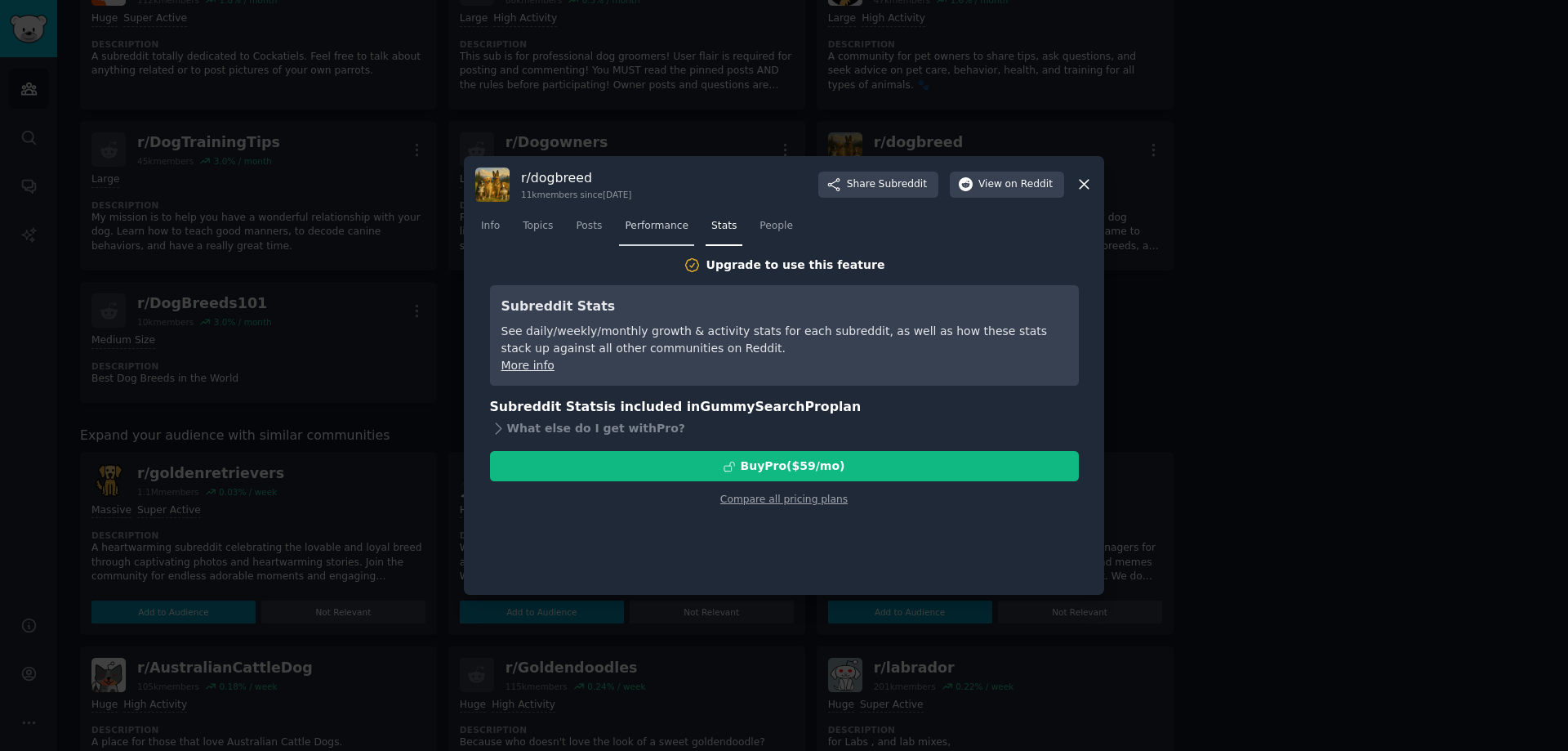
click at [652, 224] on span "Performance" at bounding box center [657, 226] width 64 height 15
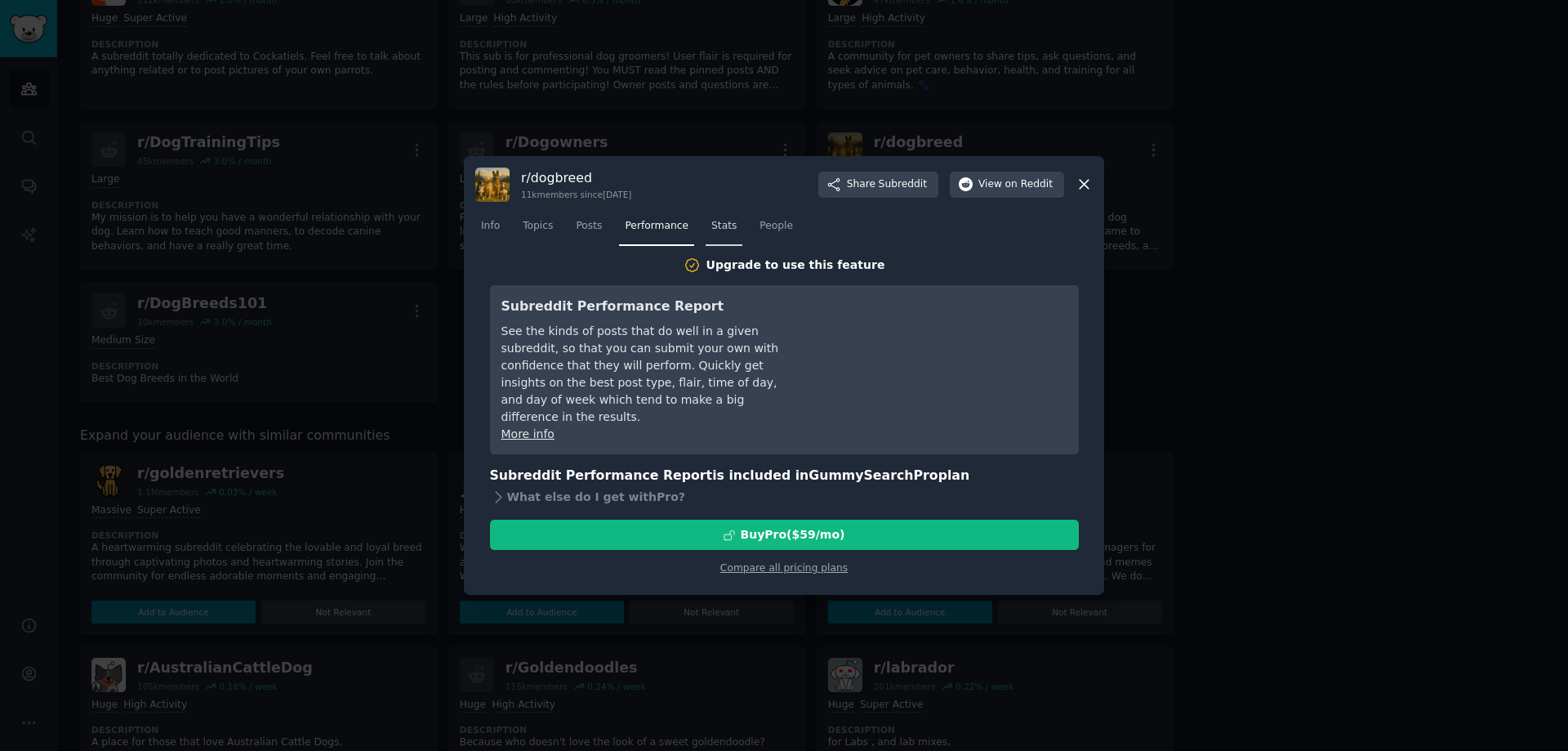
click at [724, 227] on span "Stats" at bounding box center [724, 226] width 25 height 15
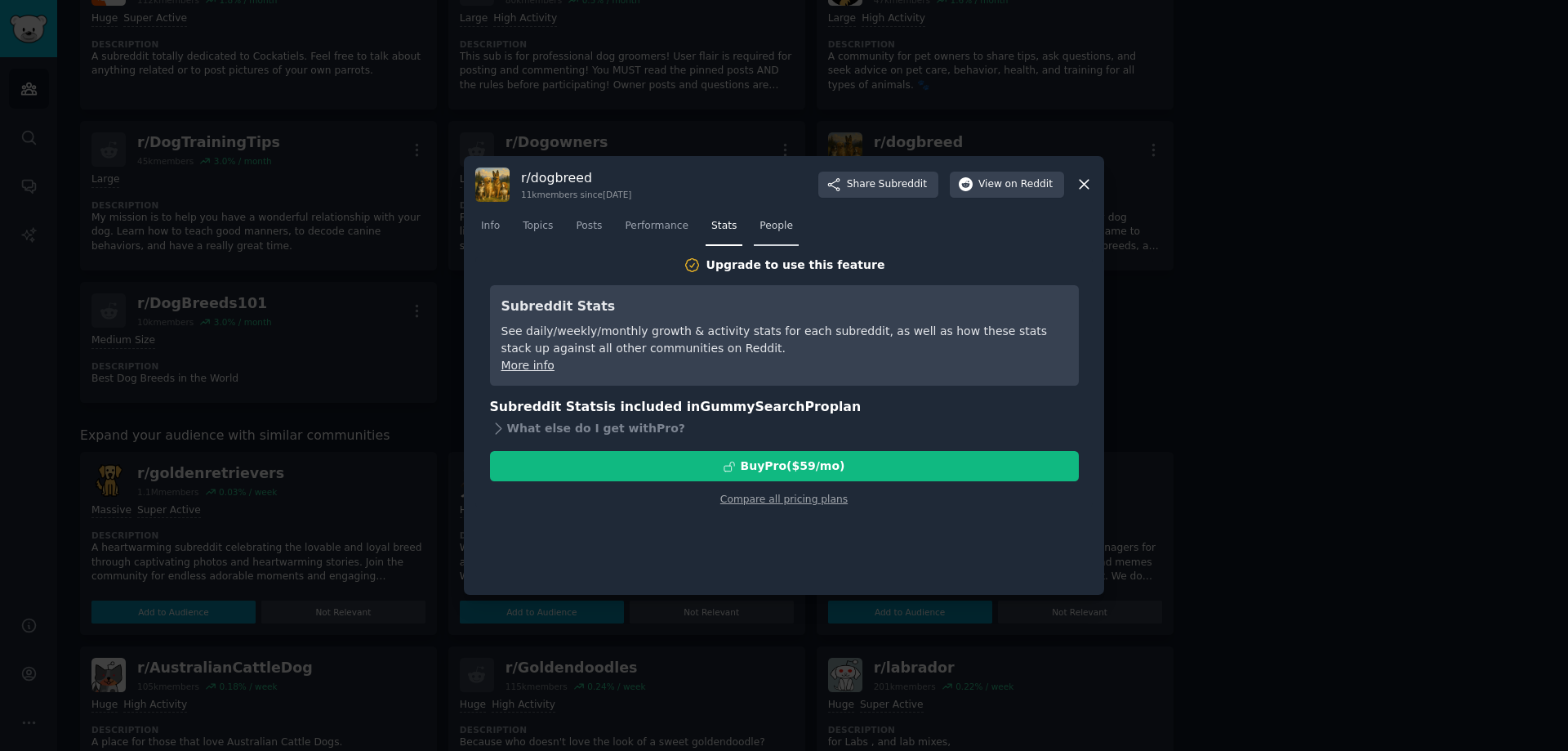
click at [764, 228] on span "People" at bounding box center [776, 226] width 34 height 15
click at [1096, 176] on div "r/ dogbreed 11k members since [DATE] Share Subreddit View on Reddit Info Topics…" at bounding box center [784, 376] width 641 height 440
click at [1086, 182] on icon at bounding box center [1084, 185] width 9 height 9
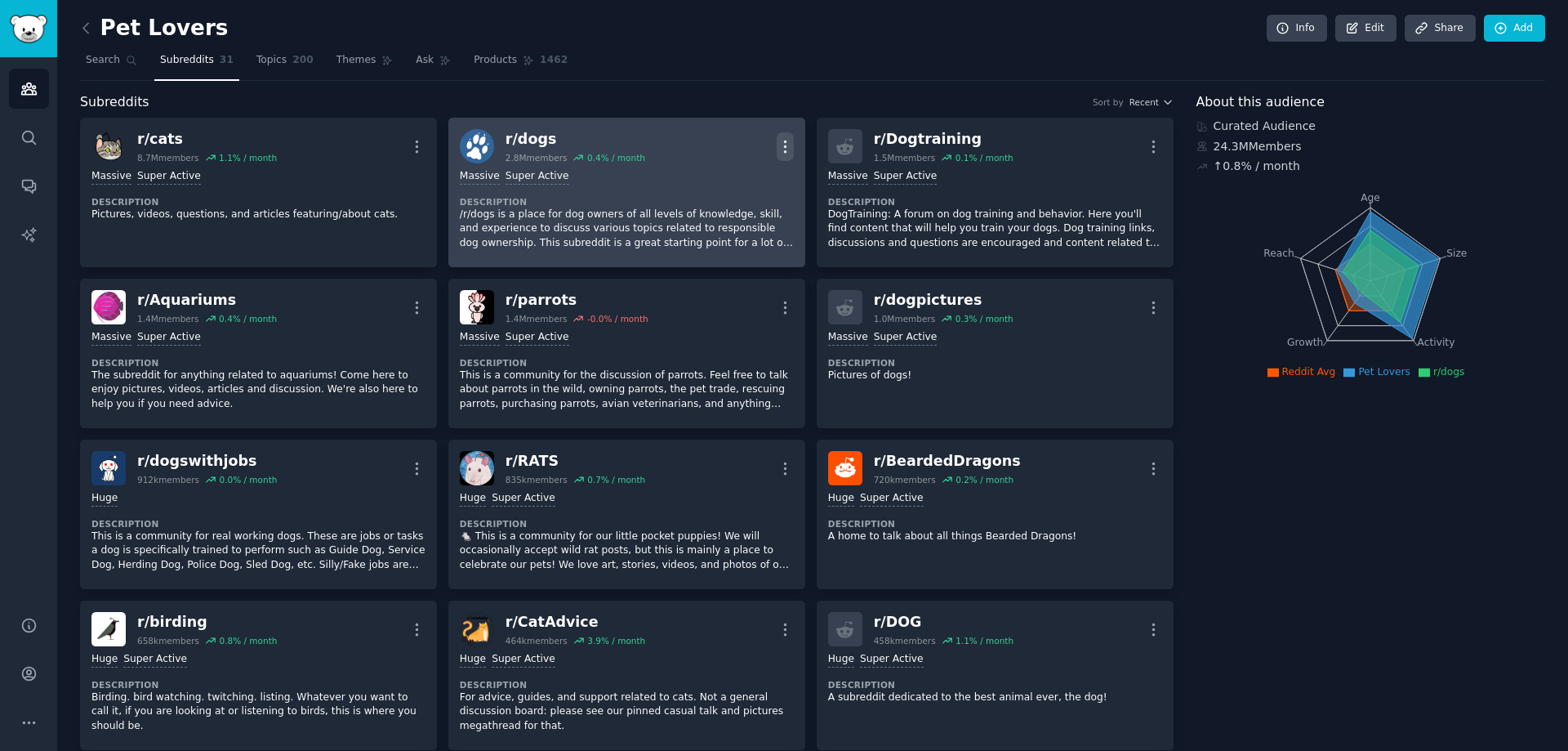
click at [782, 149] on icon "button" at bounding box center [784, 146] width 17 height 17
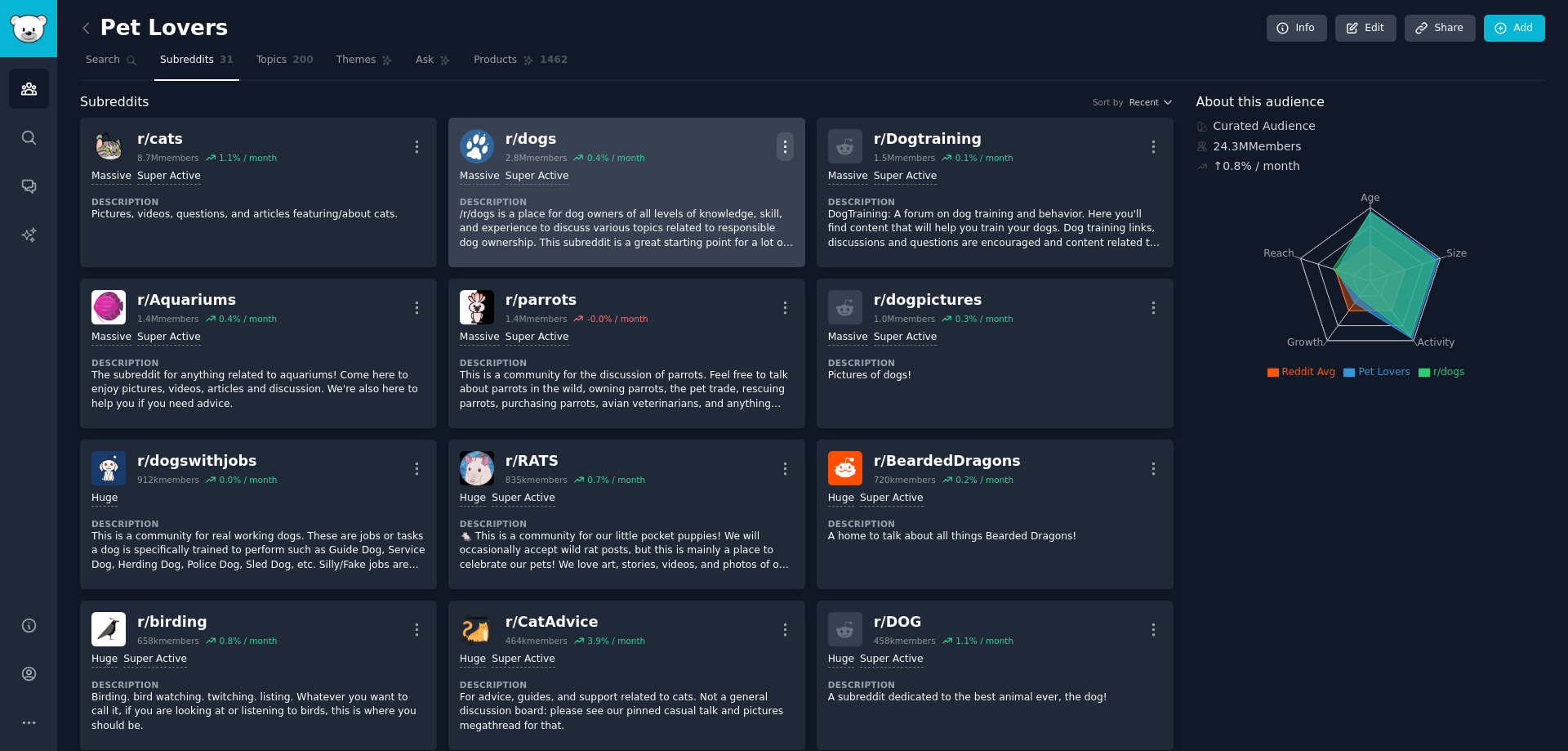
click at [784, 147] on icon "button" at bounding box center [784, 146] width 2 height 12
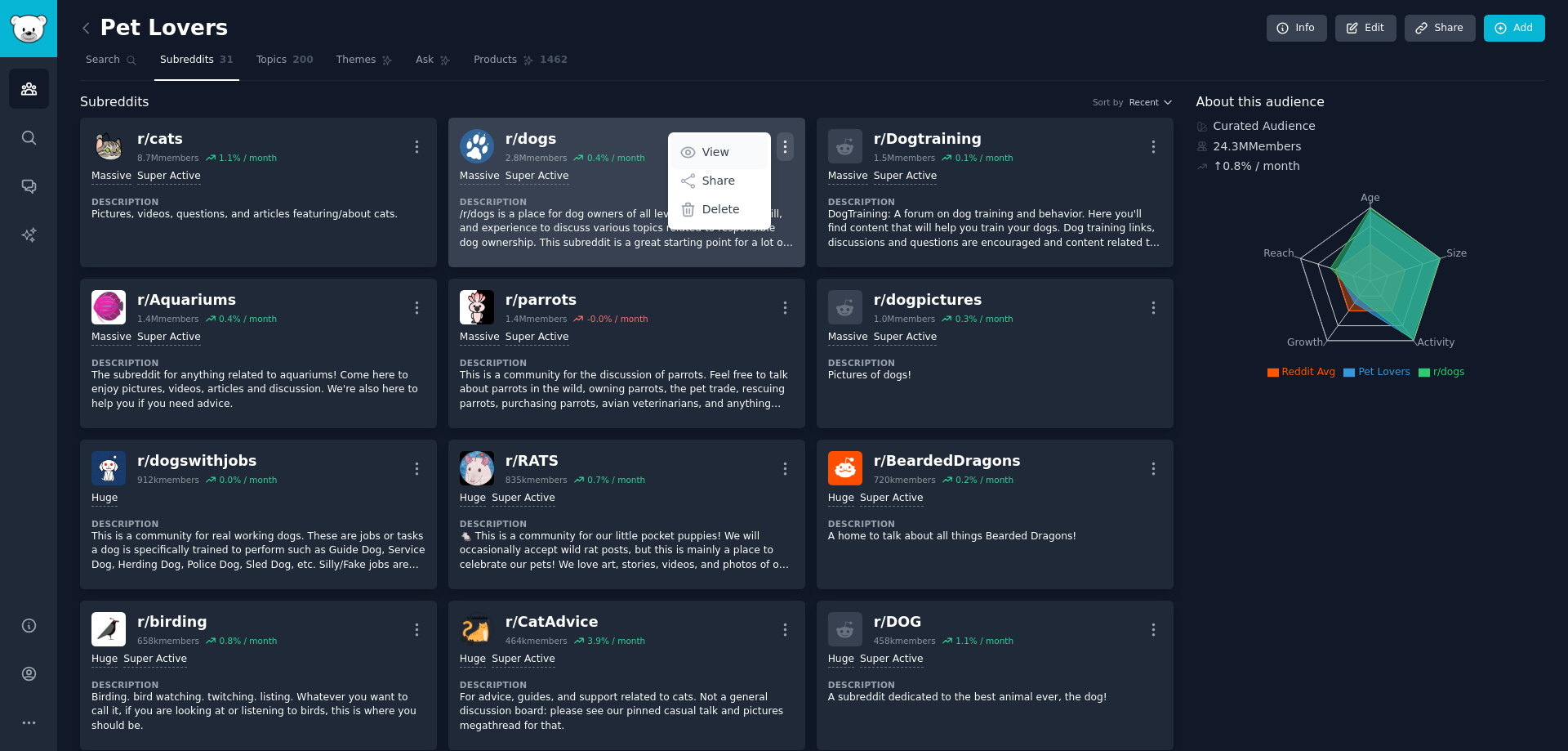
click at [705, 151] on p "View" at bounding box center [716, 152] width 27 height 17
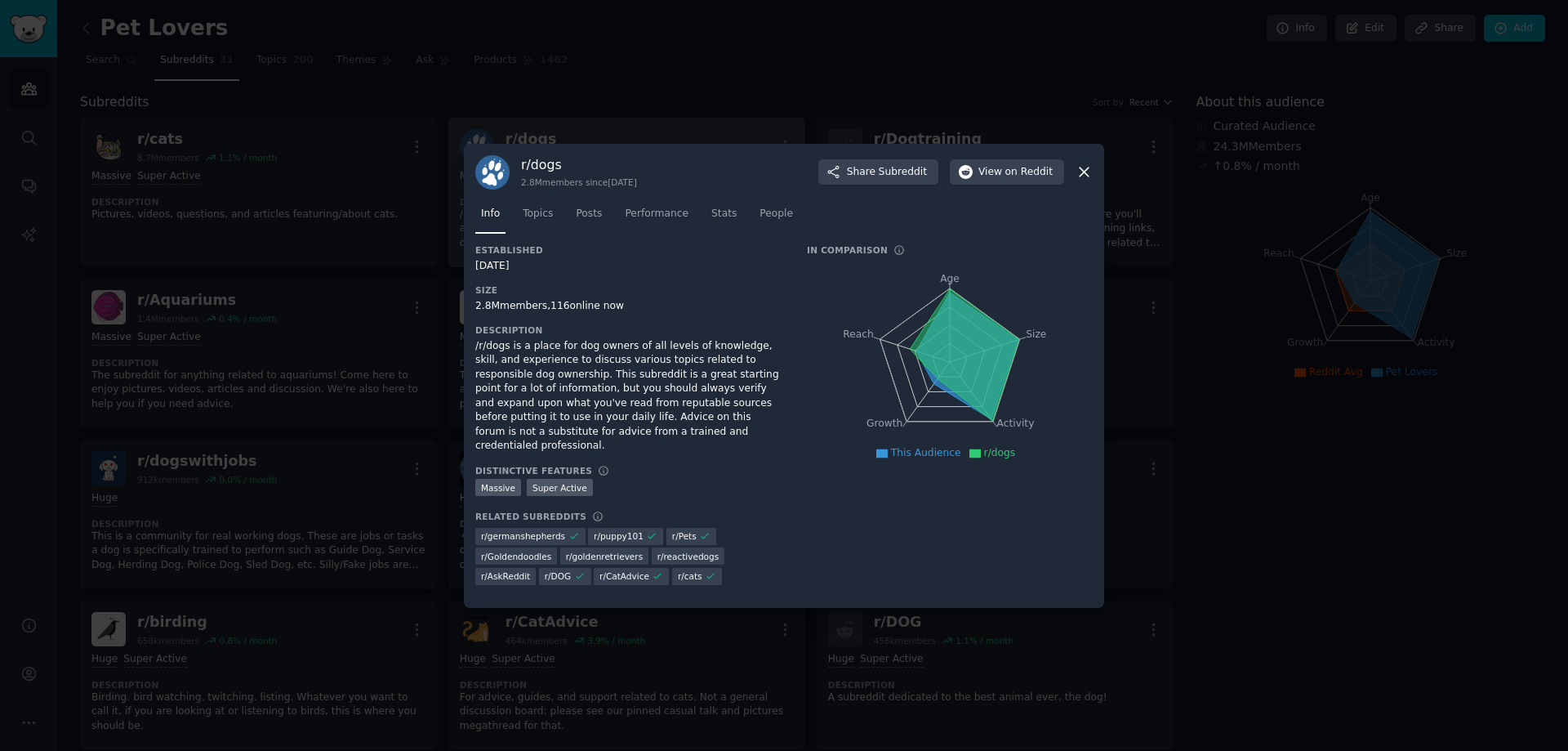
click at [1339, 403] on div at bounding box center [784, 375] width 1568 height 751
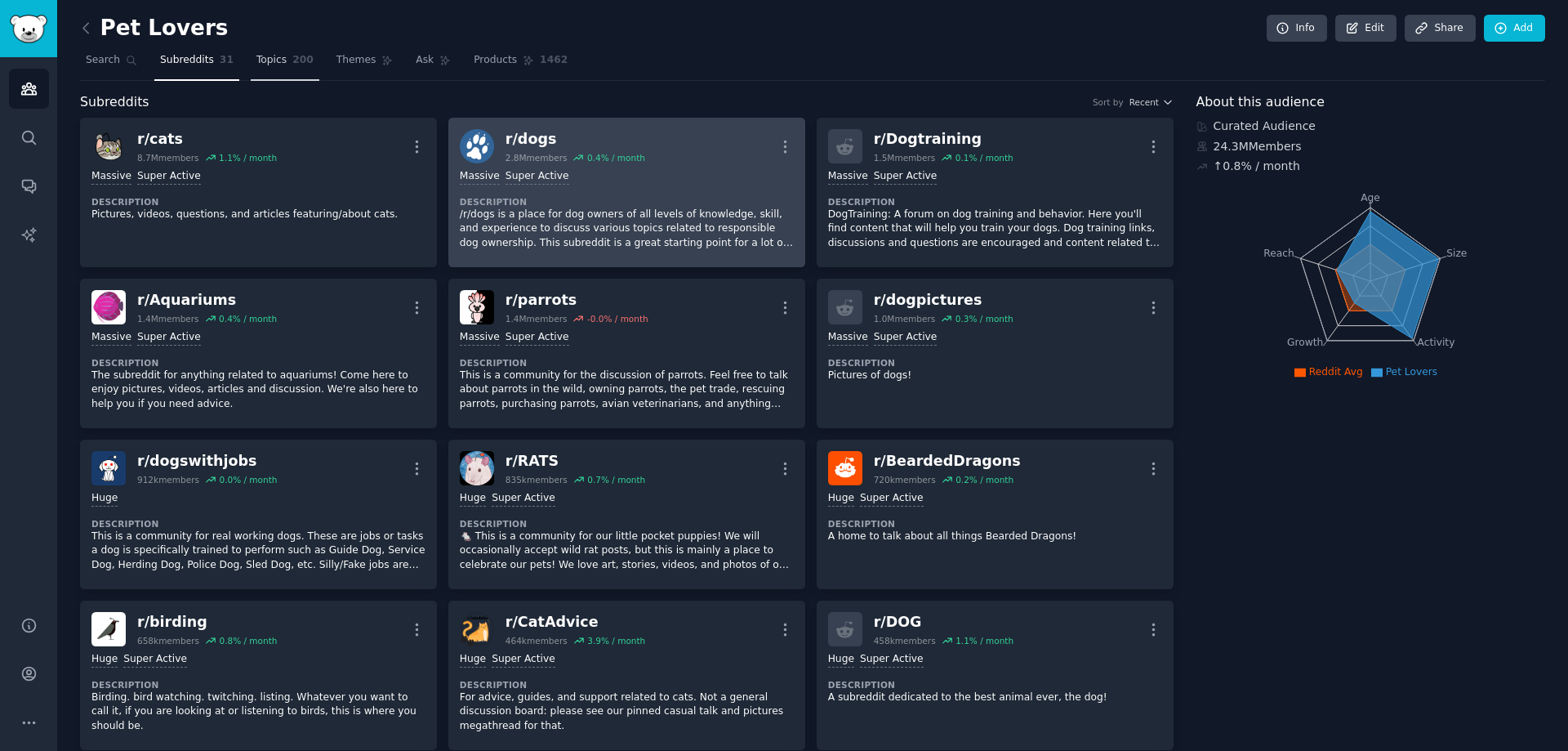
click at [260, 57] on span "Topics" at bounding box center [272, 60] width 30 height 15
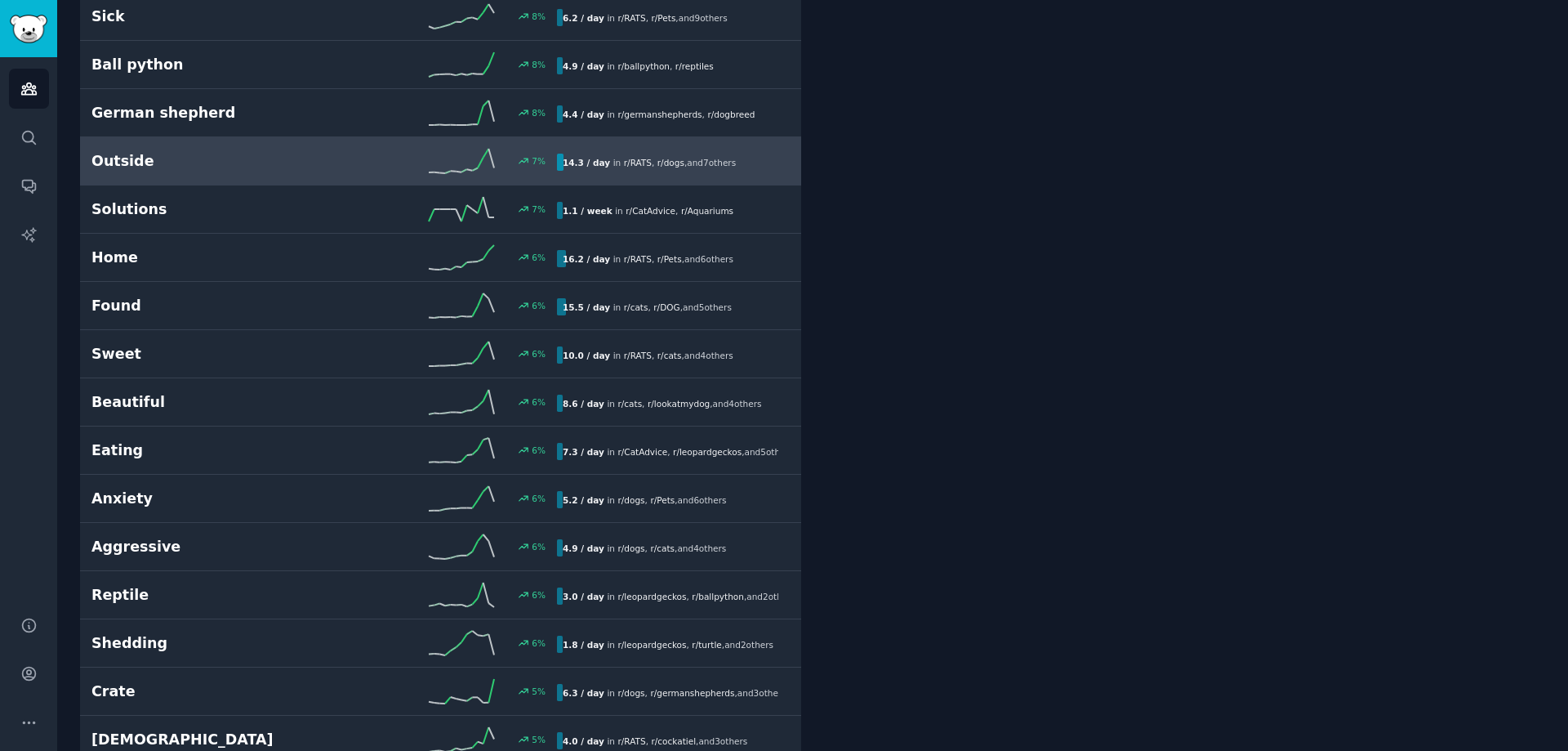
scroll to position [4248, 0]
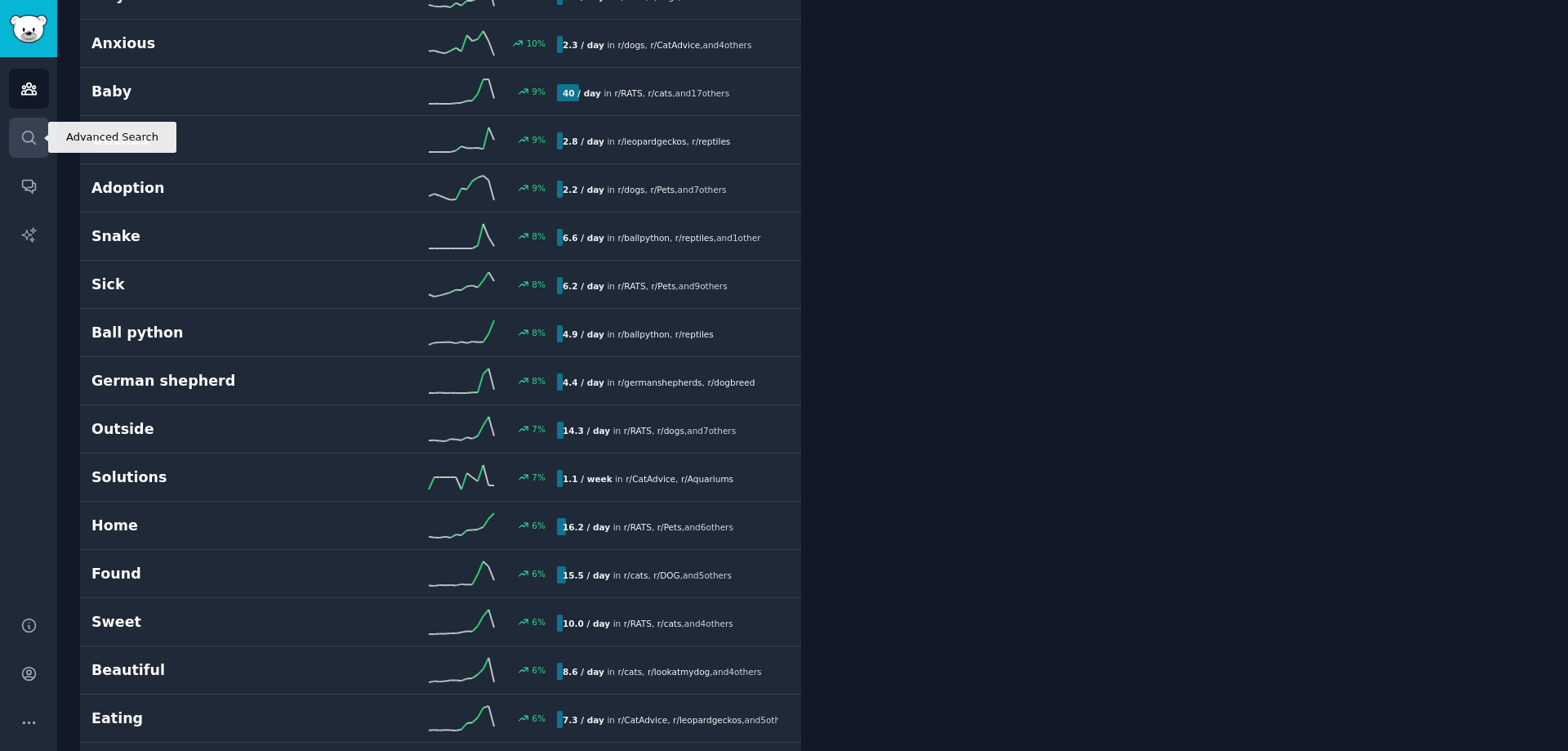
click at [35, 147] on link "Search" at bounding box center [28, 137] width 40 height 40
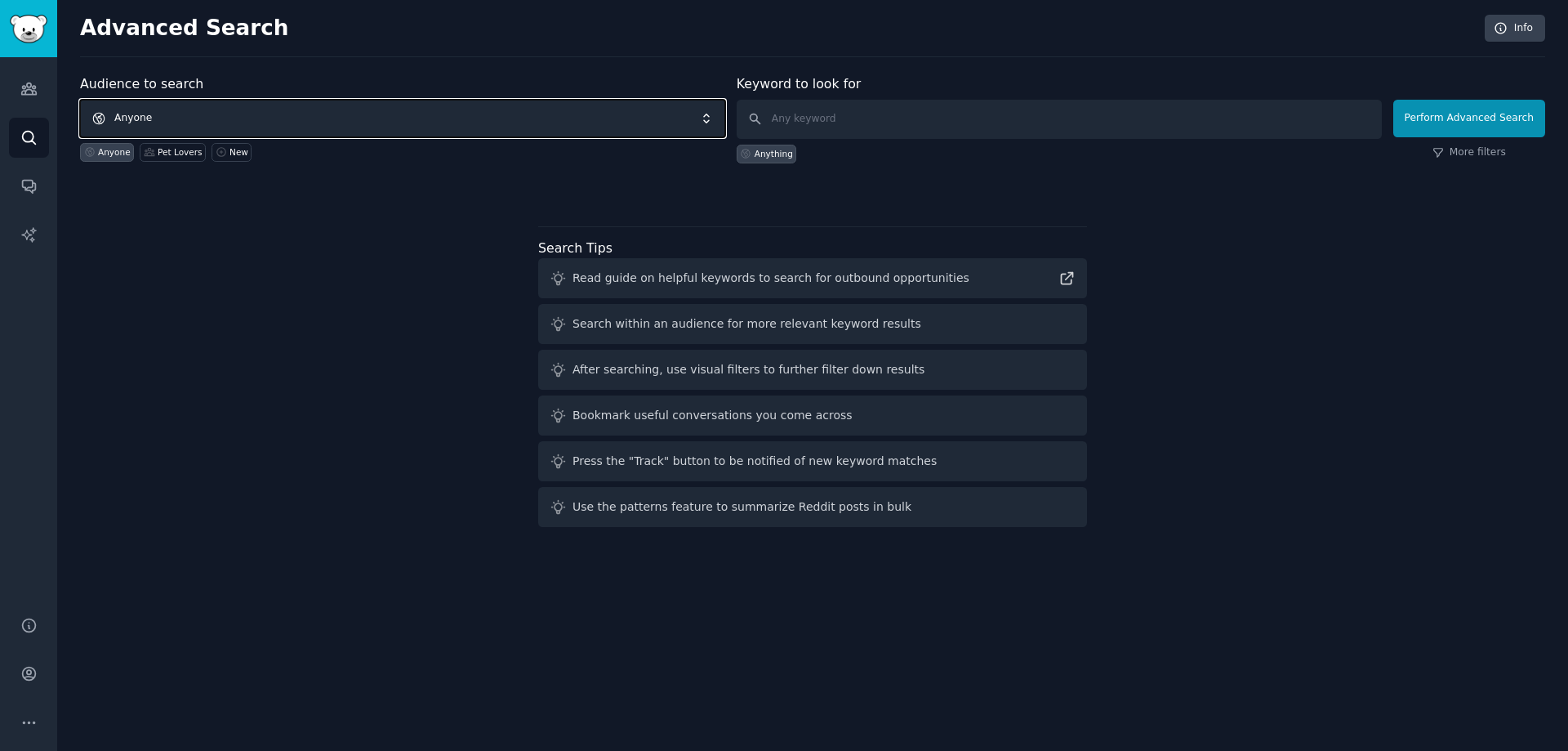
click at [316, 120] on span "Anyone" at bounding box center [402, 118] width 645 height 37
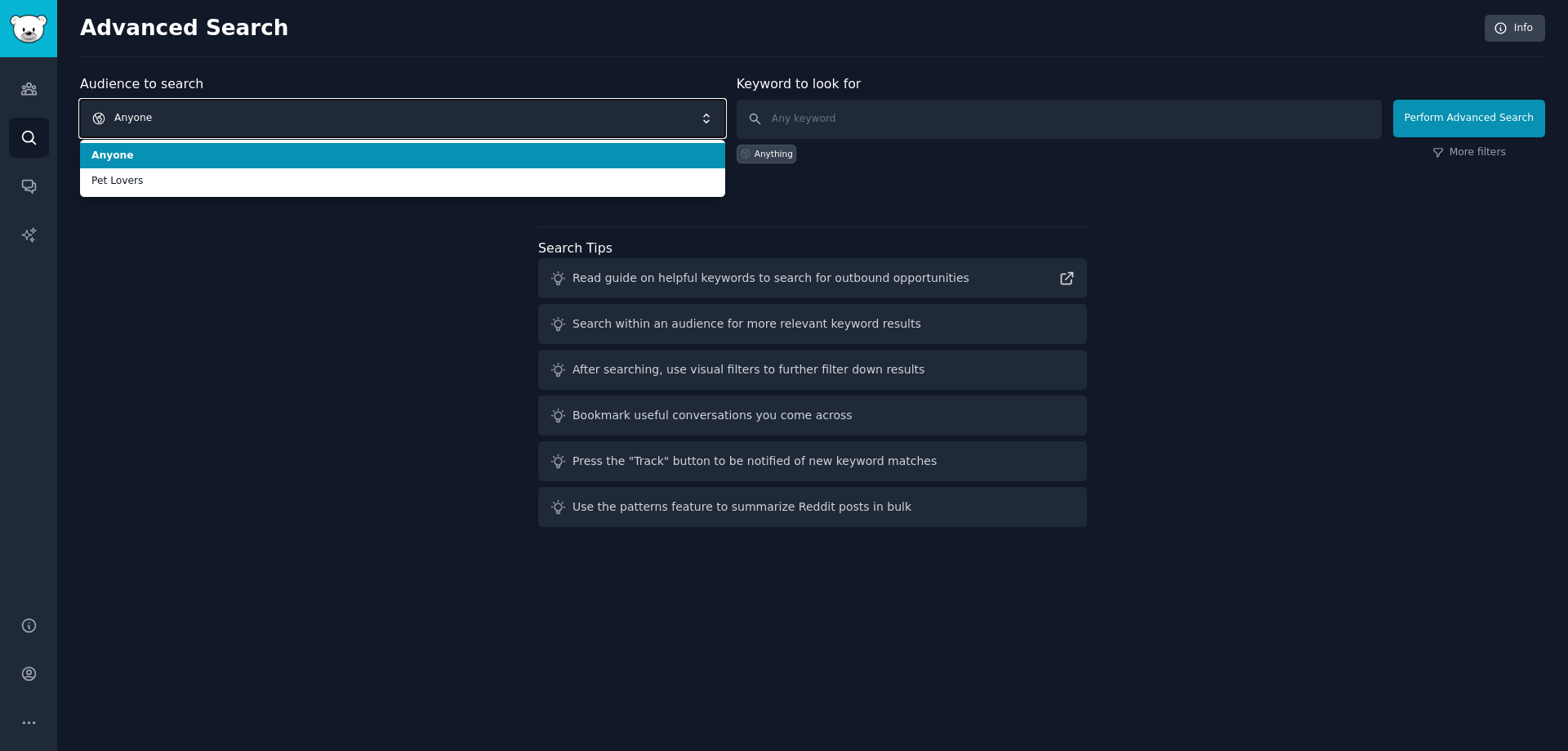
click at [277, 124] on span "Anyone" at bounding box center [402, 118] width 645 height 37
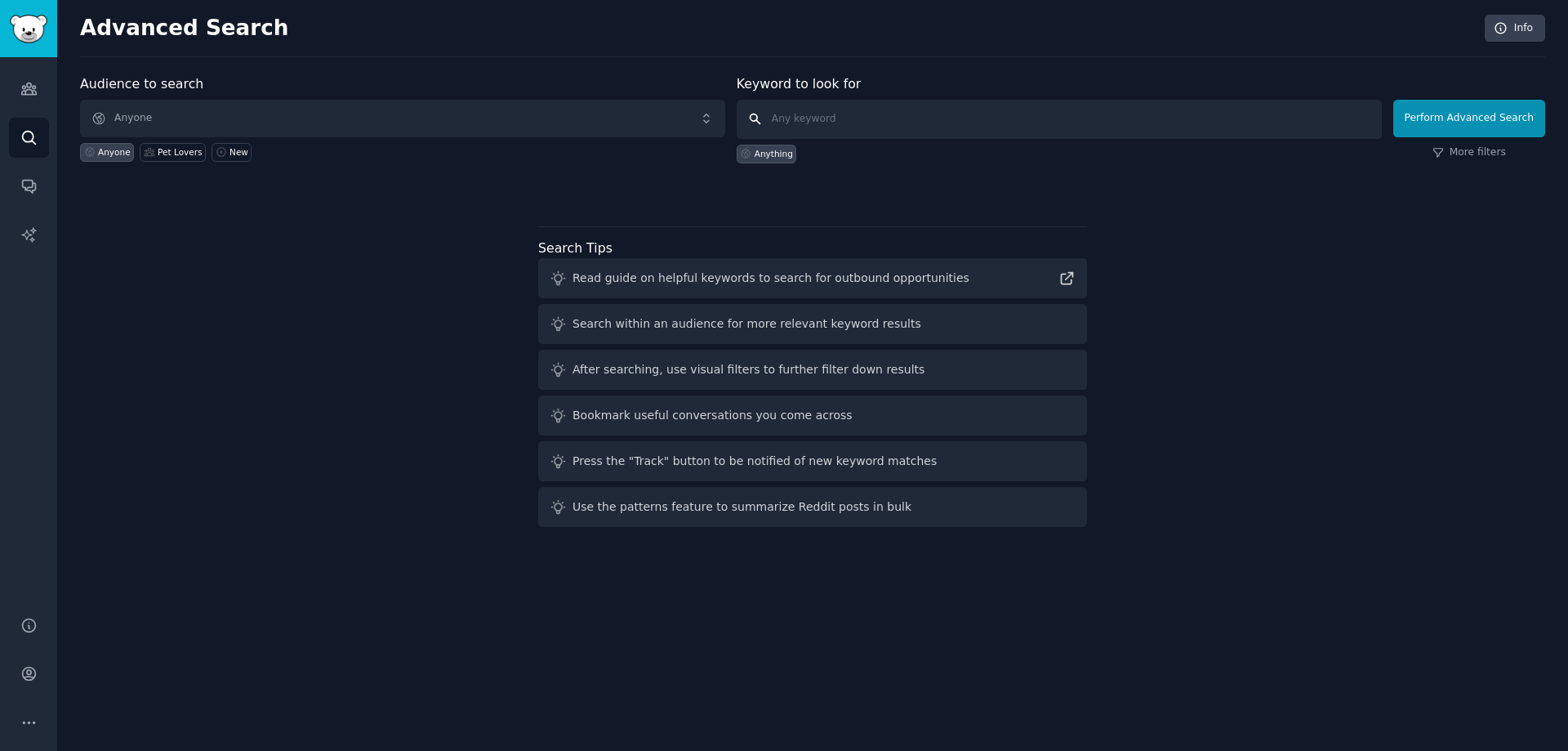
click at [847, 114] on input "text" at bounding box center [1059, 119] width 645 height 39
type input "plastic pet toy"
click button "Perform Advanced Search" at bounding box center [1469, 118] width 152 height 37
